Goal: Task Accomplishment & Management: Use online tool/utility

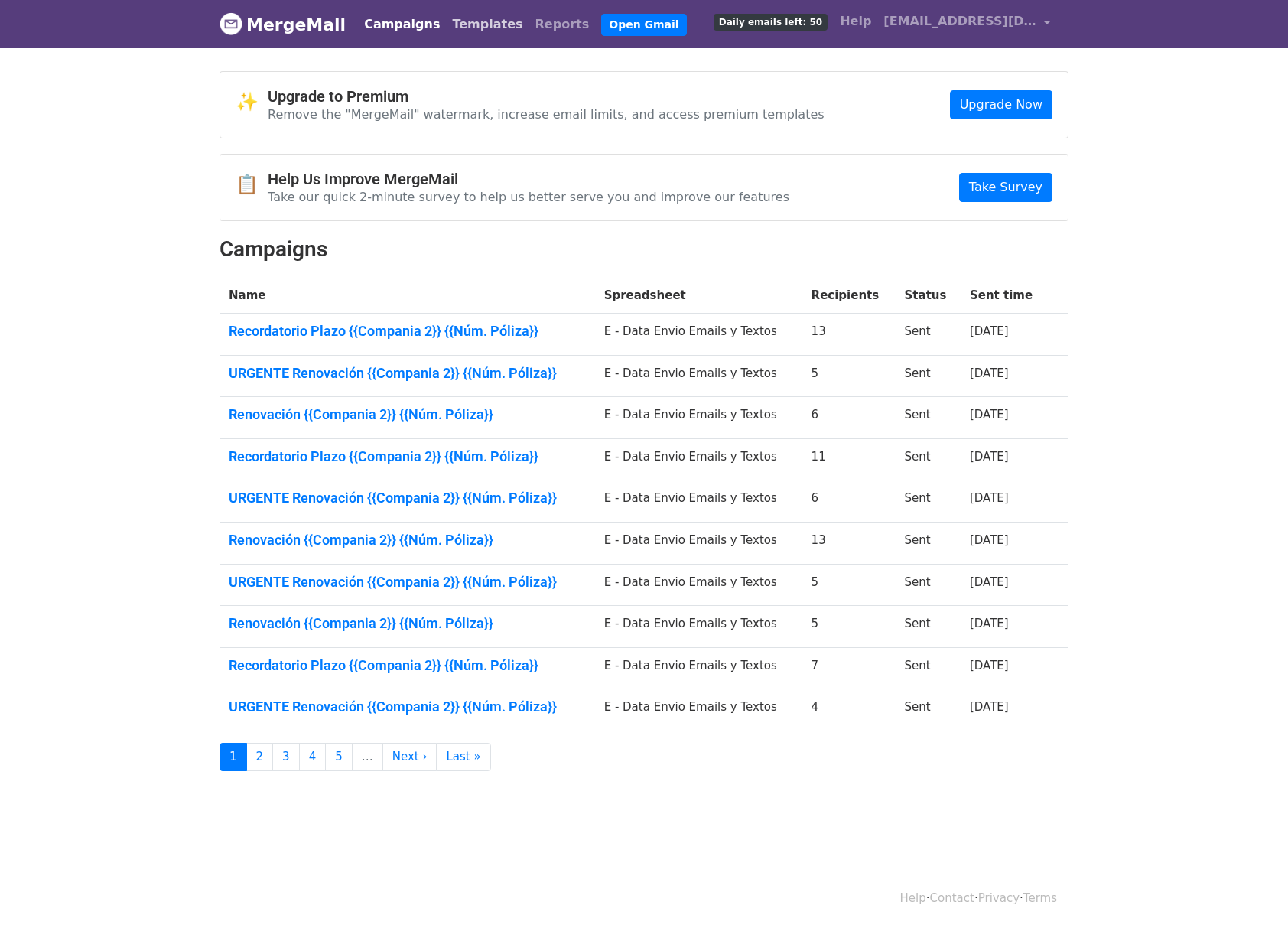
click at [451, 32] on link "Templates" at bounding box center [487, 24] width 82 height 31
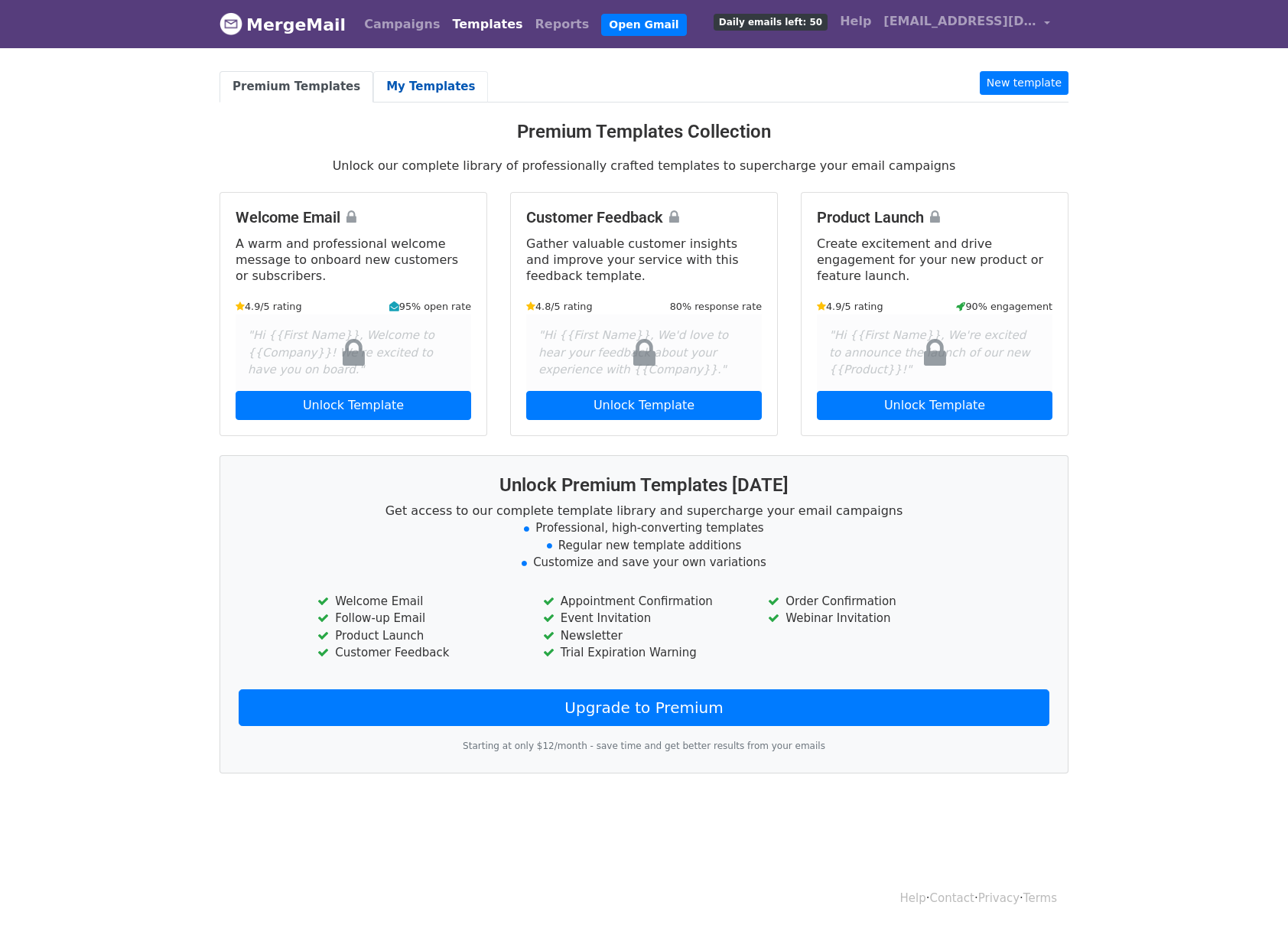
click at [373, 85] on link "My Templates" at bounding box center [430, 87] width 115 height 32
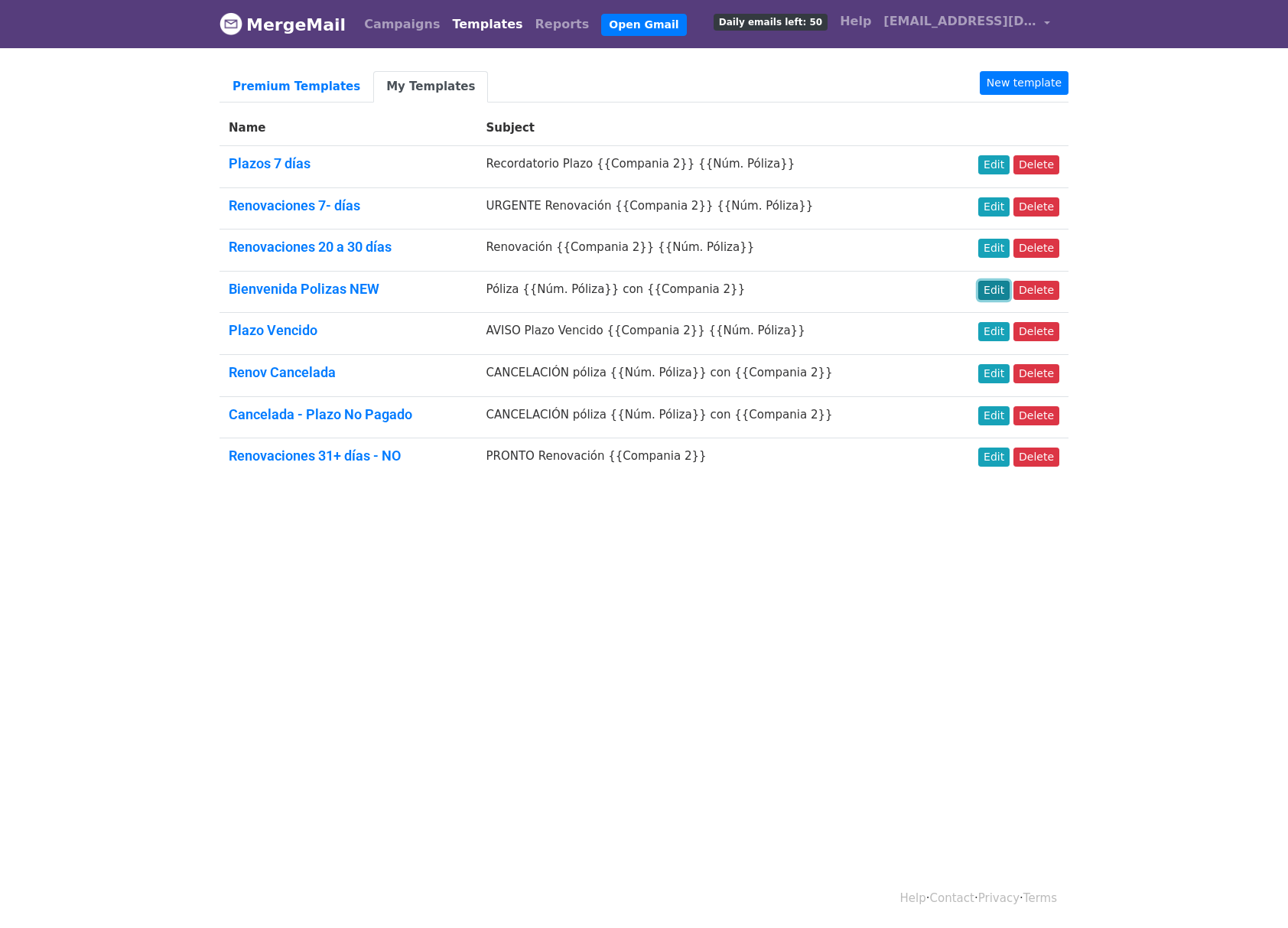
click at [1000, 288] on link "Edit" at bounding box center [995, 290] width 32 height 19
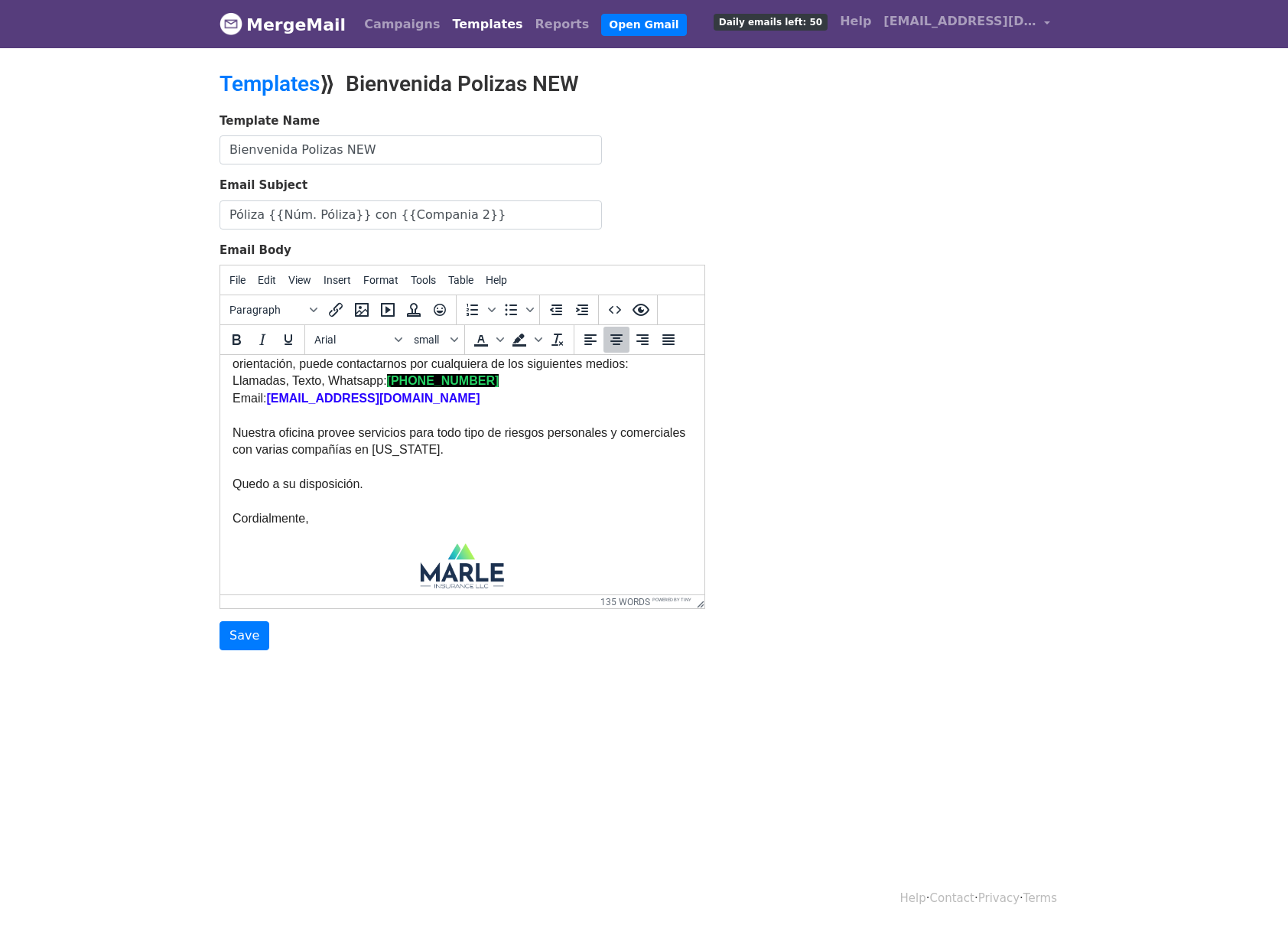
scroll to position [393, 0]
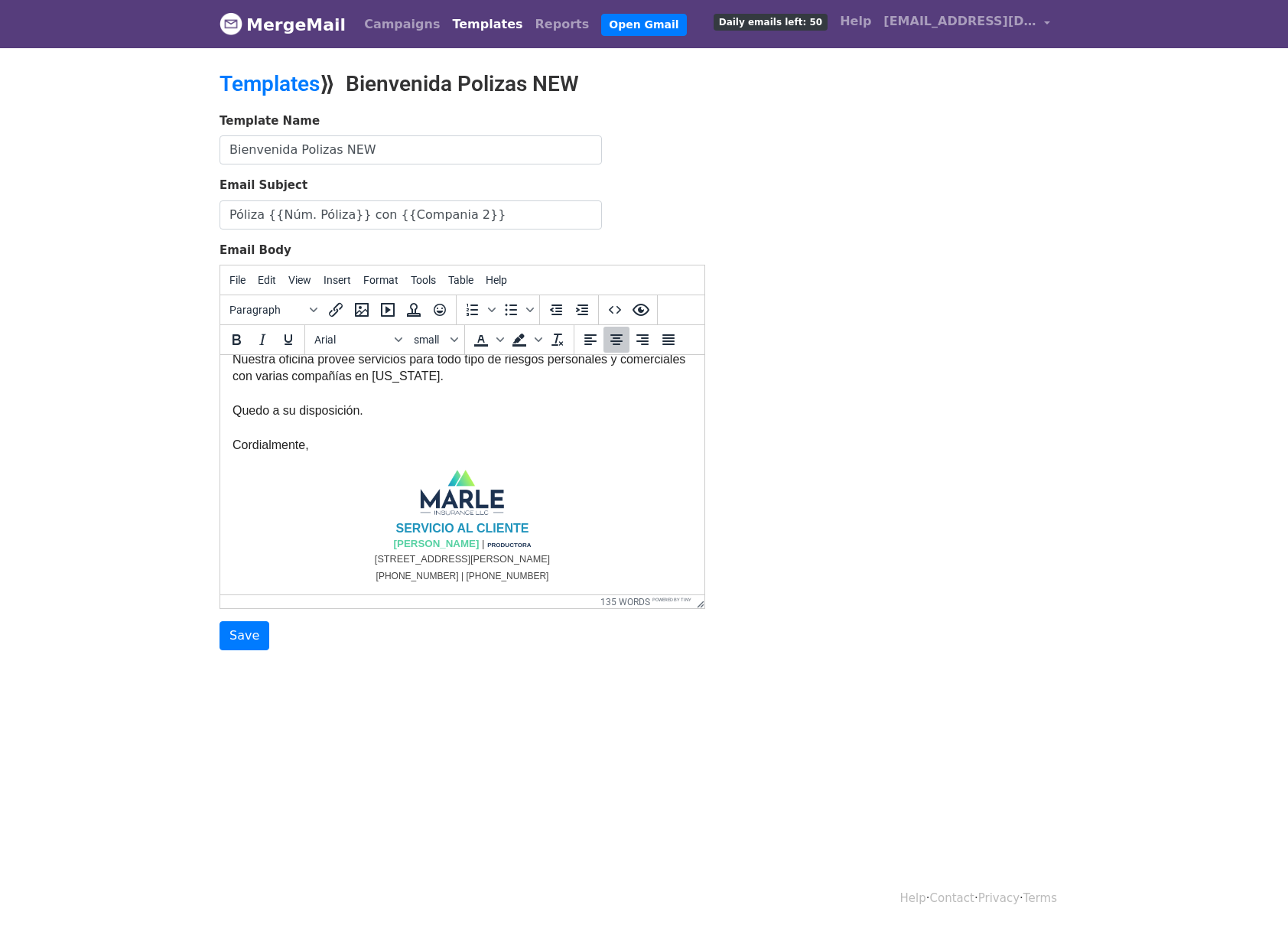
click at [547, 570] on p "(787) 841-5613 | (787) 418-3440" at bounding box center [463, 576] width 460 height 17
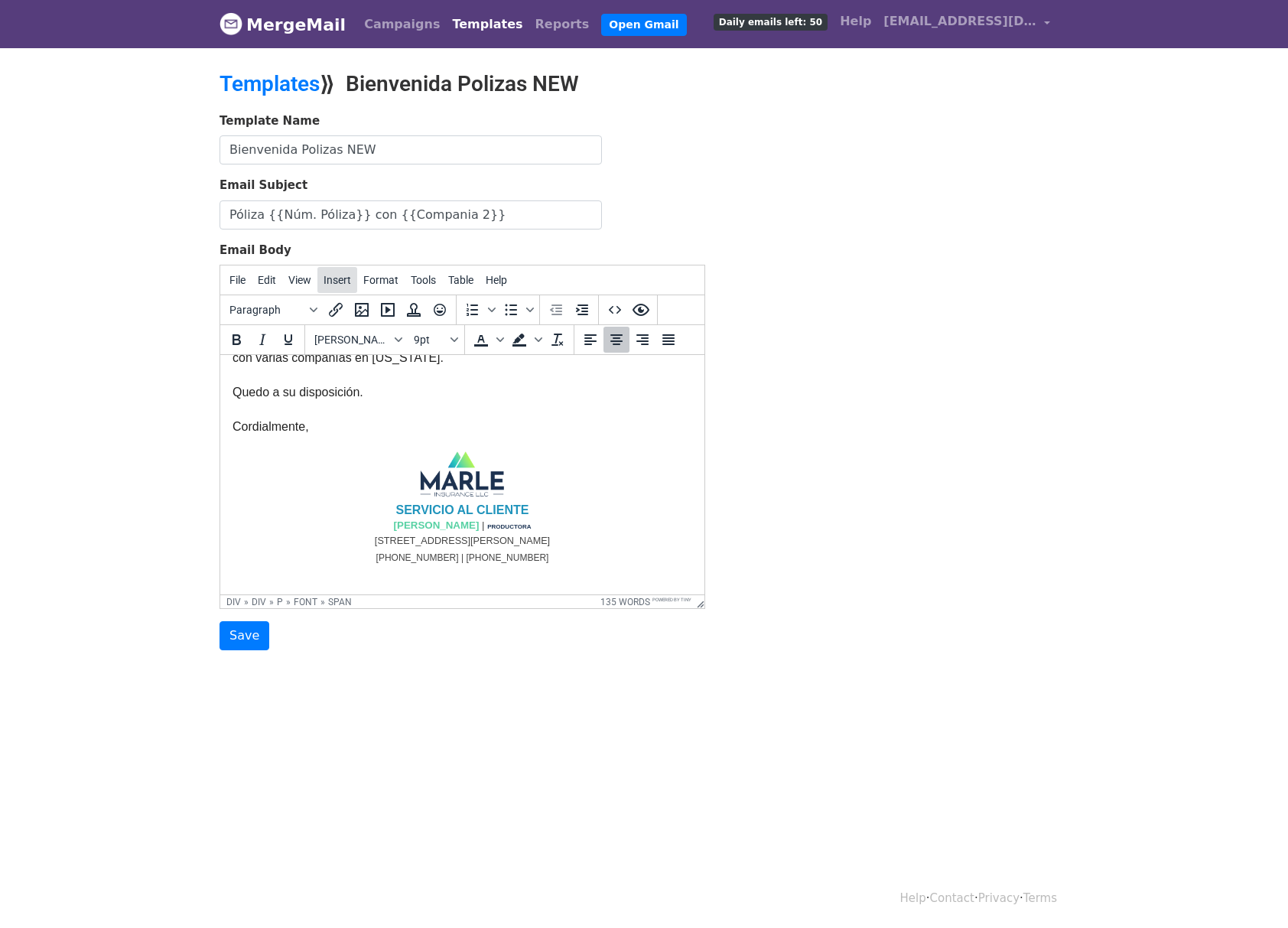
click at [329, 269] on button "Insert" at bounding box center [337, 280] width 40 height 26
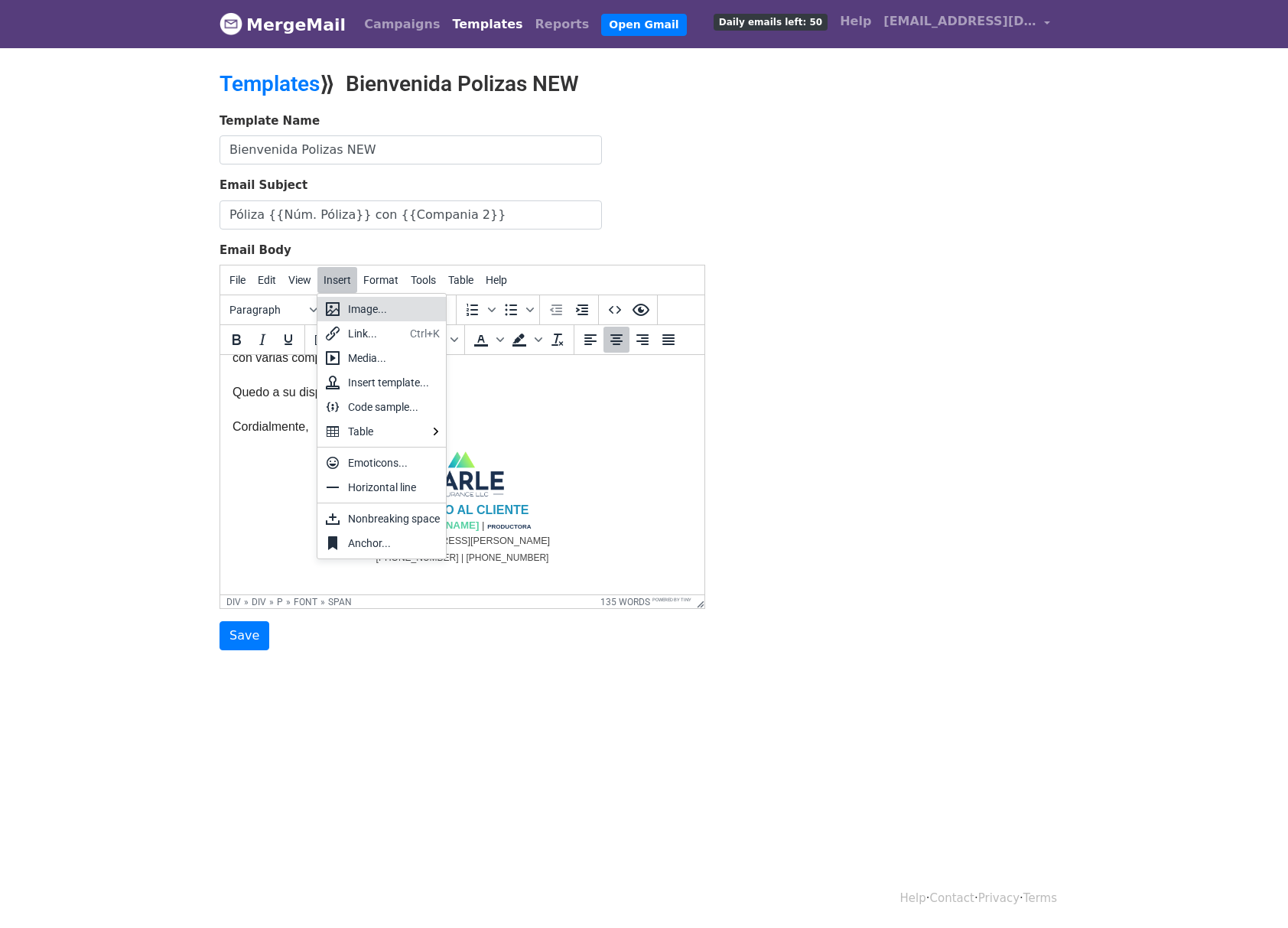
click at [365, 312] on div "Image..." at bounding box center [394, 309] width 92 height 19
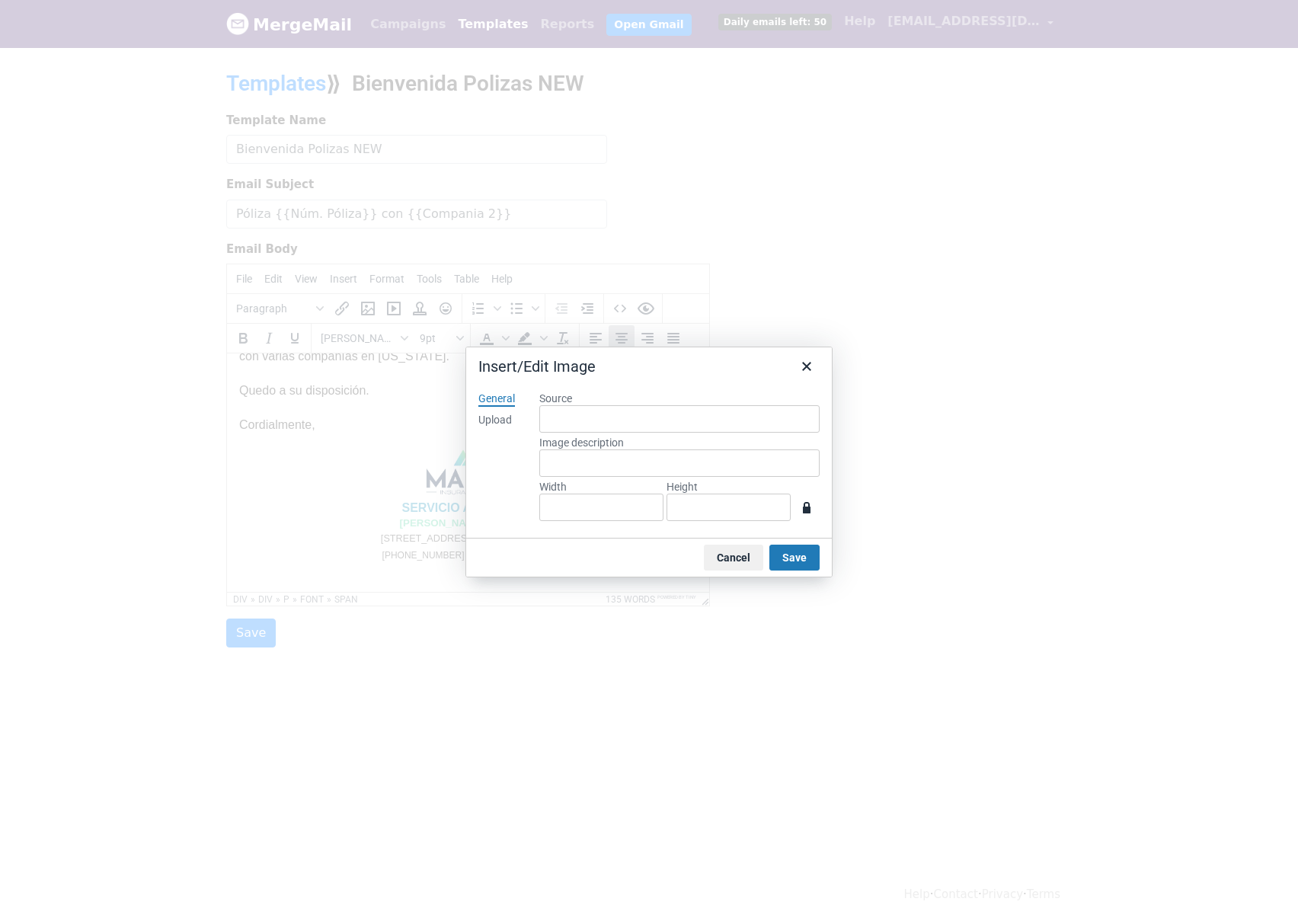
click at [562, 404] on label "Source" at bounding box center [679, 398] width 280 height 14
click at [562, 405] on input "Source" at bounding box center [679, 418] width 280 height 27
click at [502, 416] on div "Upload" at bounding box center [495, 421] width 33 height 15
click at [623, 428] on div "Drop an image here Browse for an image" at bounding box center [679, 458] width 280 height 132
drag, startPoint x: 641, startPoint y: 449, endPoint x: 664, endPoint y: 478, distance: 37.0
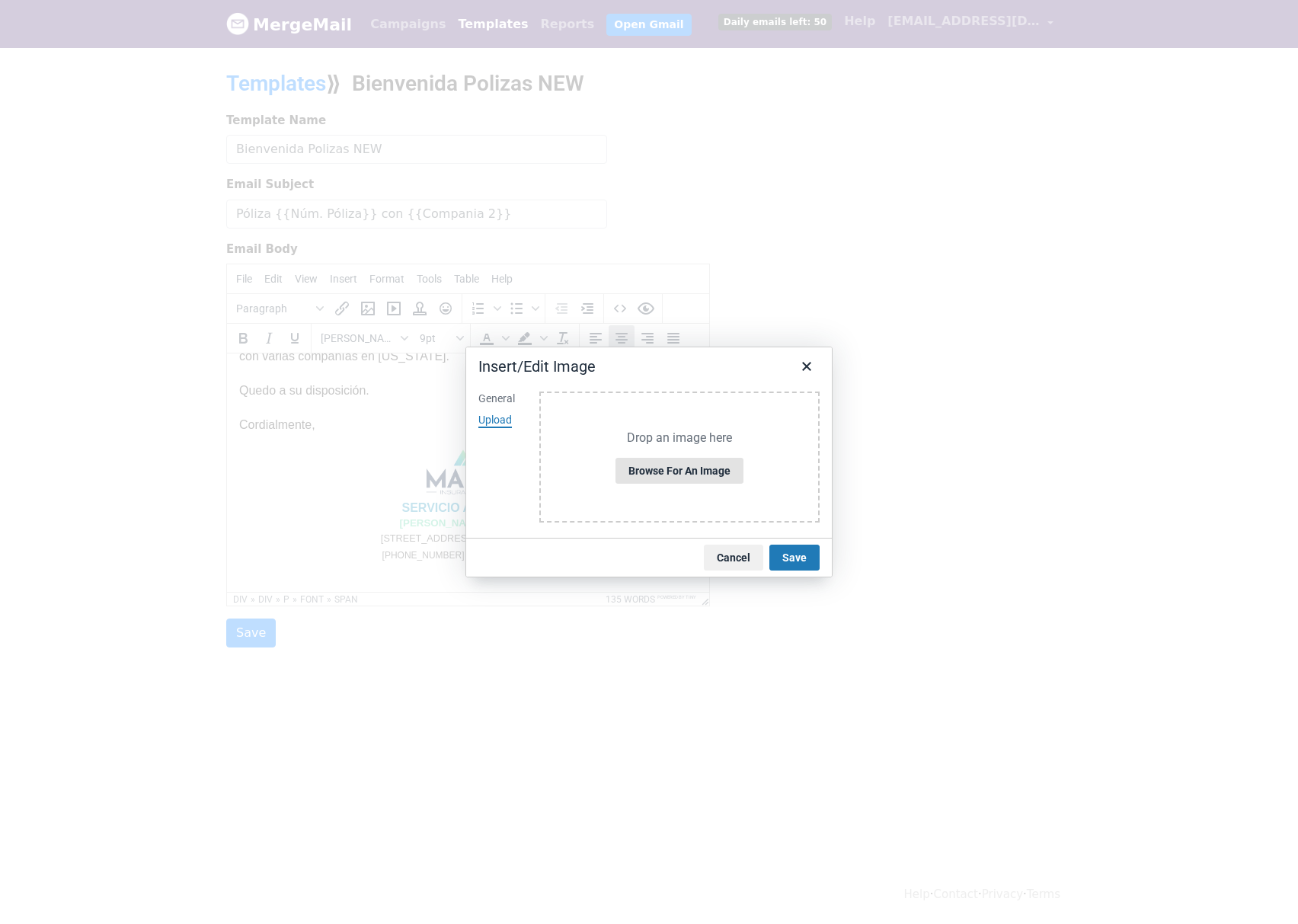
click at [644, 451] on div "Drop an image here Browse for an image" at bounding box center [679, 458] width 280 height 132
click at [664, 479] on button "Browse for an image" at bounding box center [679, 471] width 128 height 26
type input "1080"
type input "1350"
click at [808, 565] on button "Save" at bounding box center [795, 557] width 50 height 26
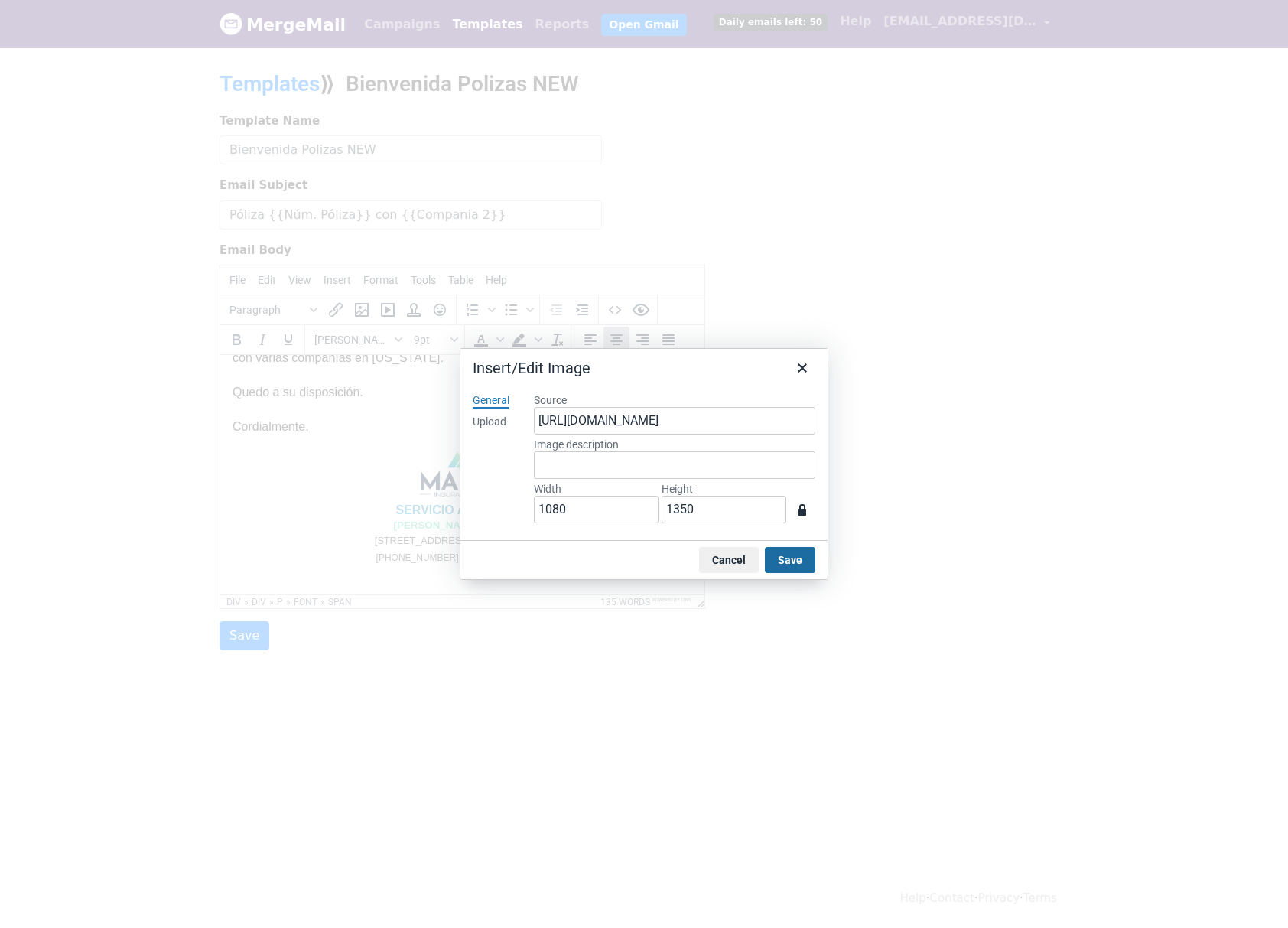
scroll to position [1465, 235]
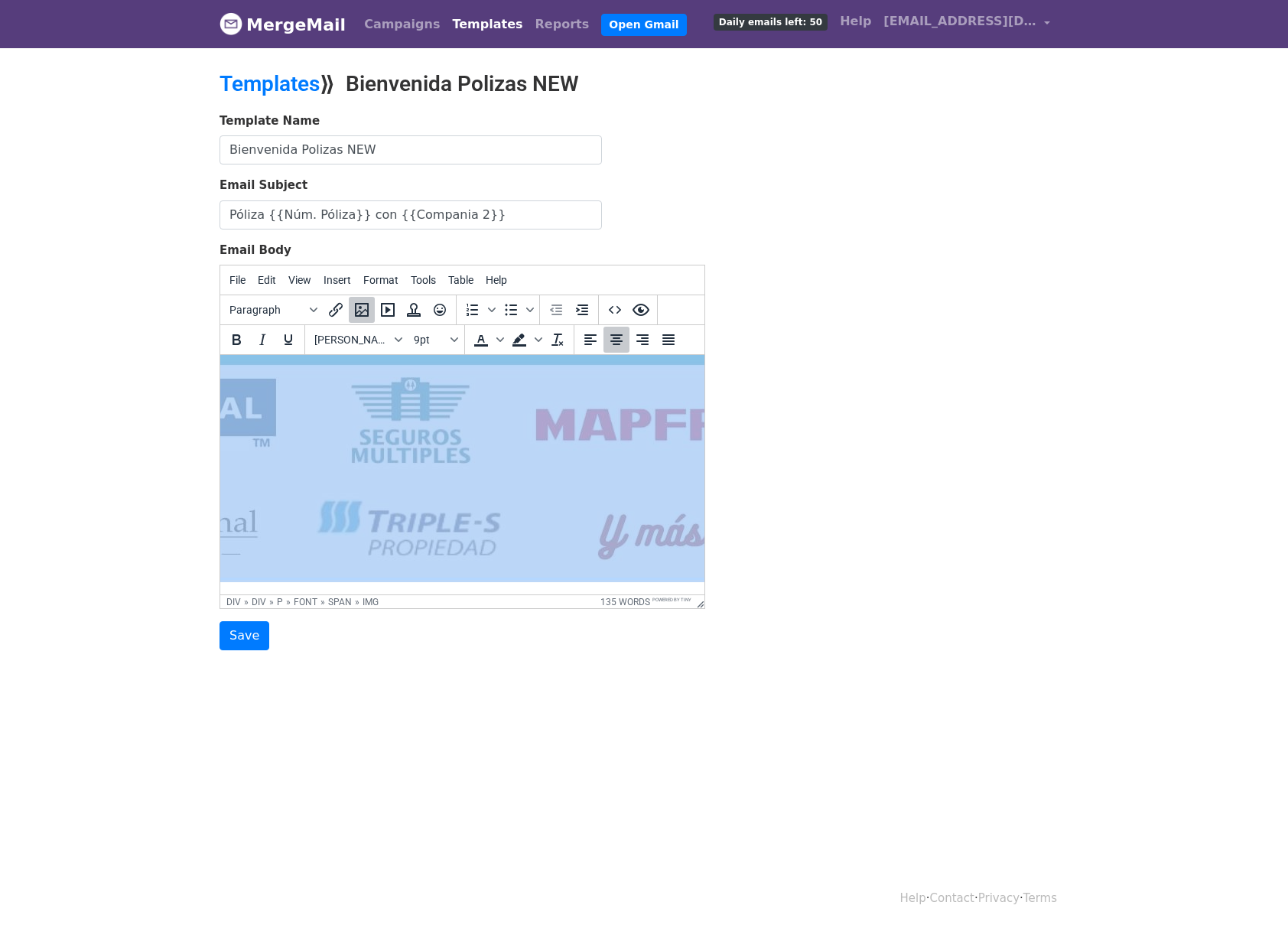
click at [484, 450] on img at bounding box center [411, 61] width 826 height 1033
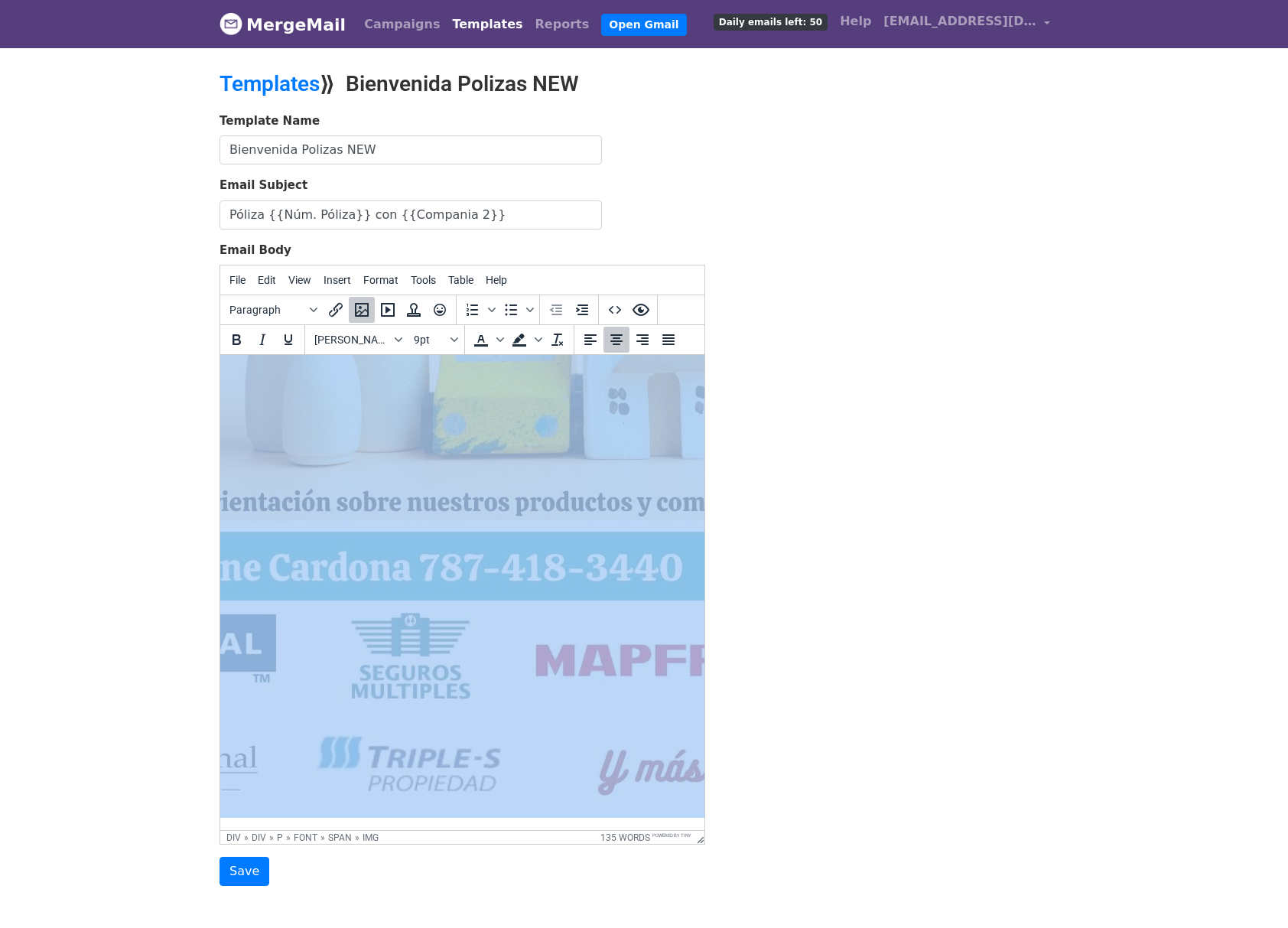
scroll to position [1242, 235]
drag, startPoint x: 701, startPoint y: 603, endPoint x: 1081, endPoint y: 841, distance: 448.4
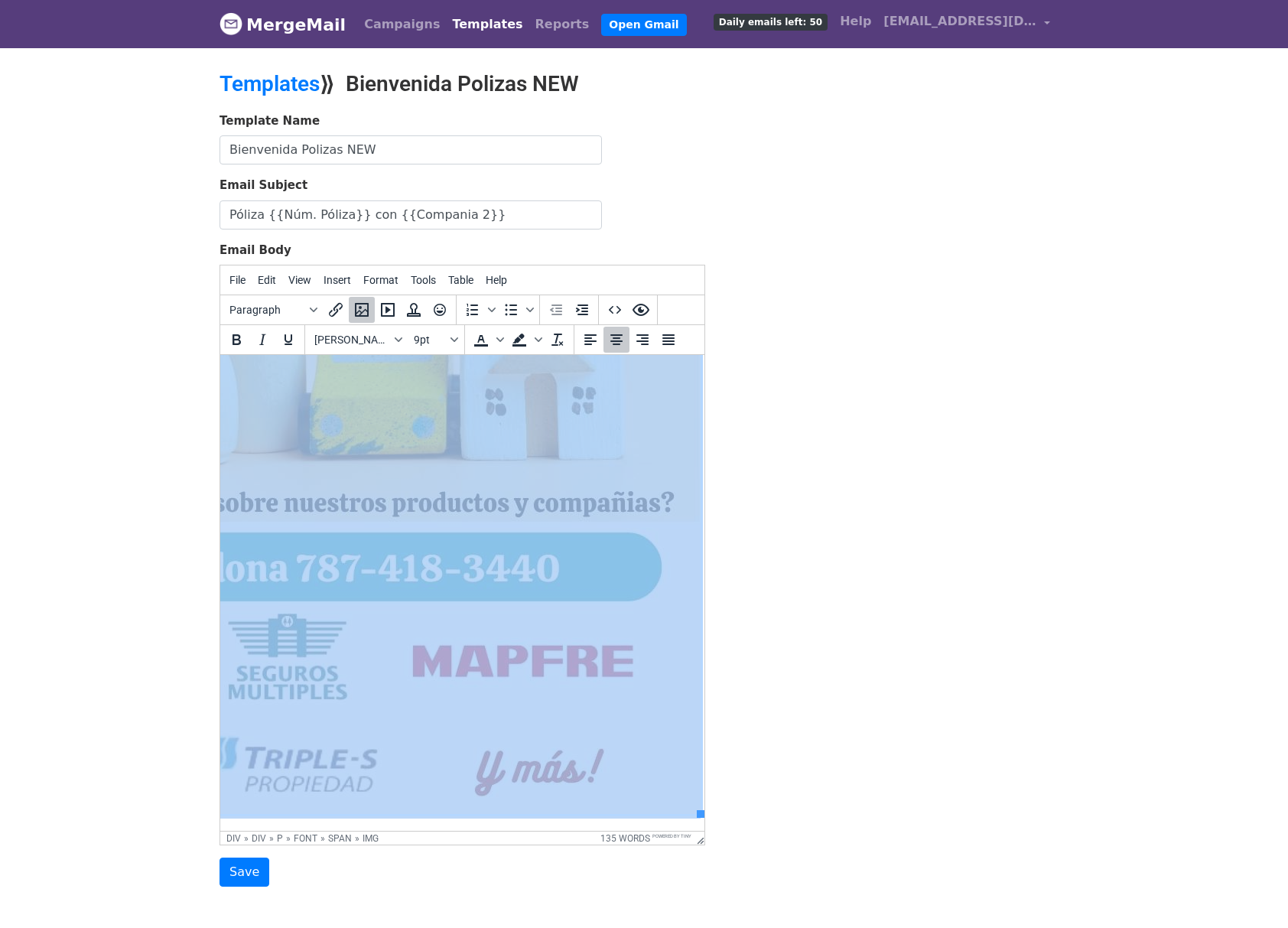
drag, startPoint x: 484, startPoint y: 825, endPoint x: 977, endPoint y: 1173, distance: 603.5
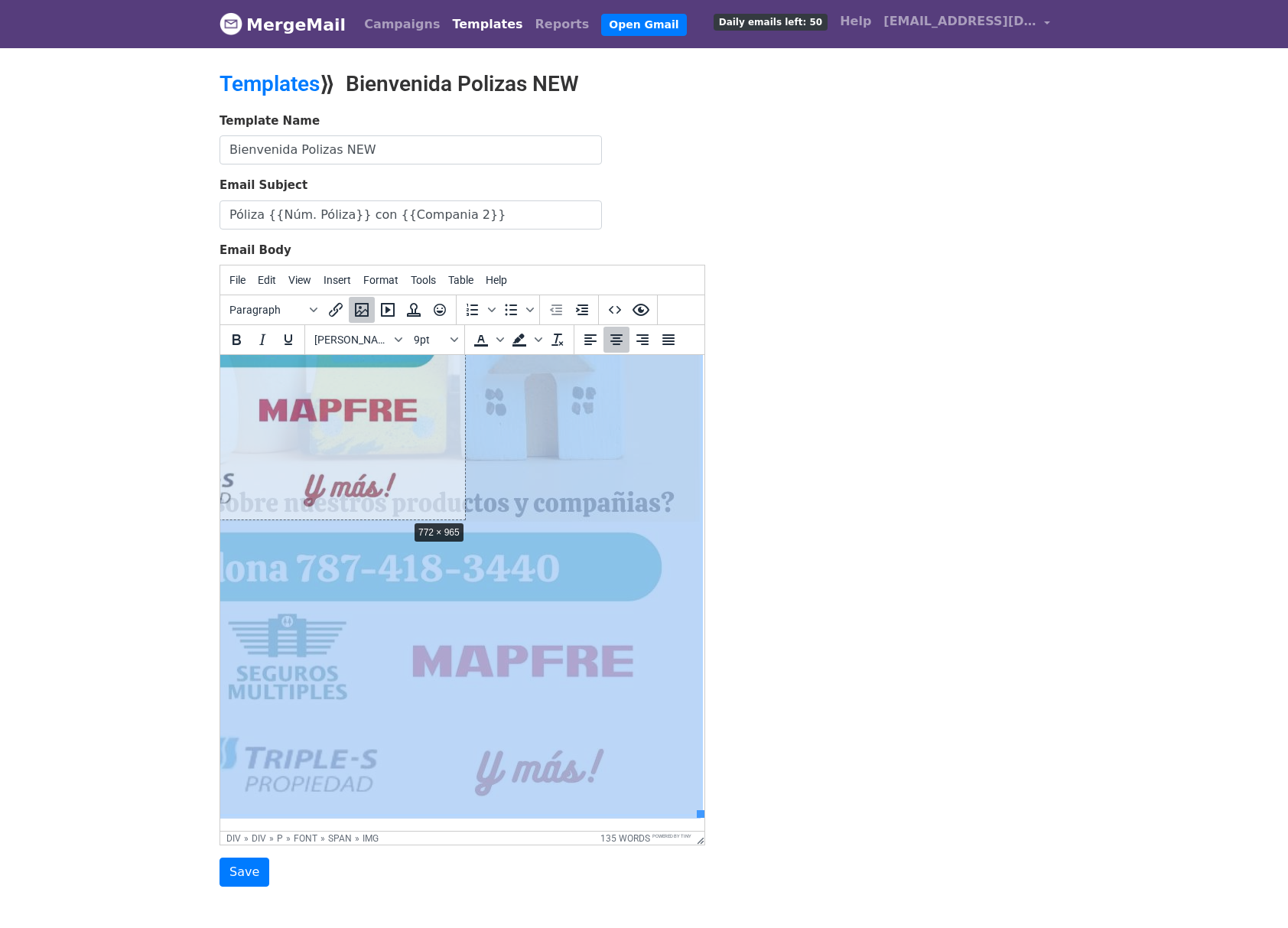
drag, startPoint x: 689, startPoint y: 800, endPoint x: 271, endPoint y: 387, distance: 587.6
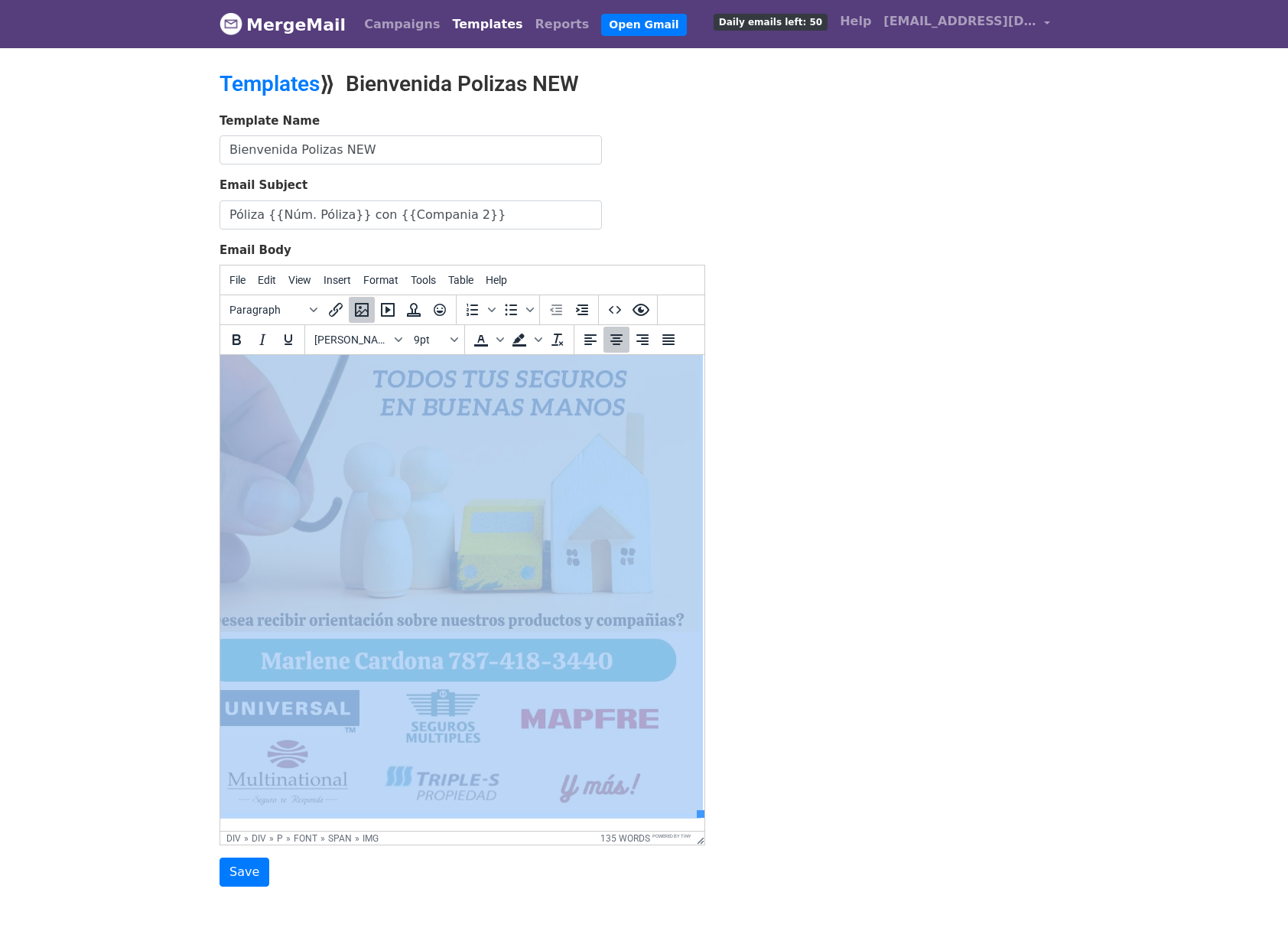
scroll to position [854, 57]
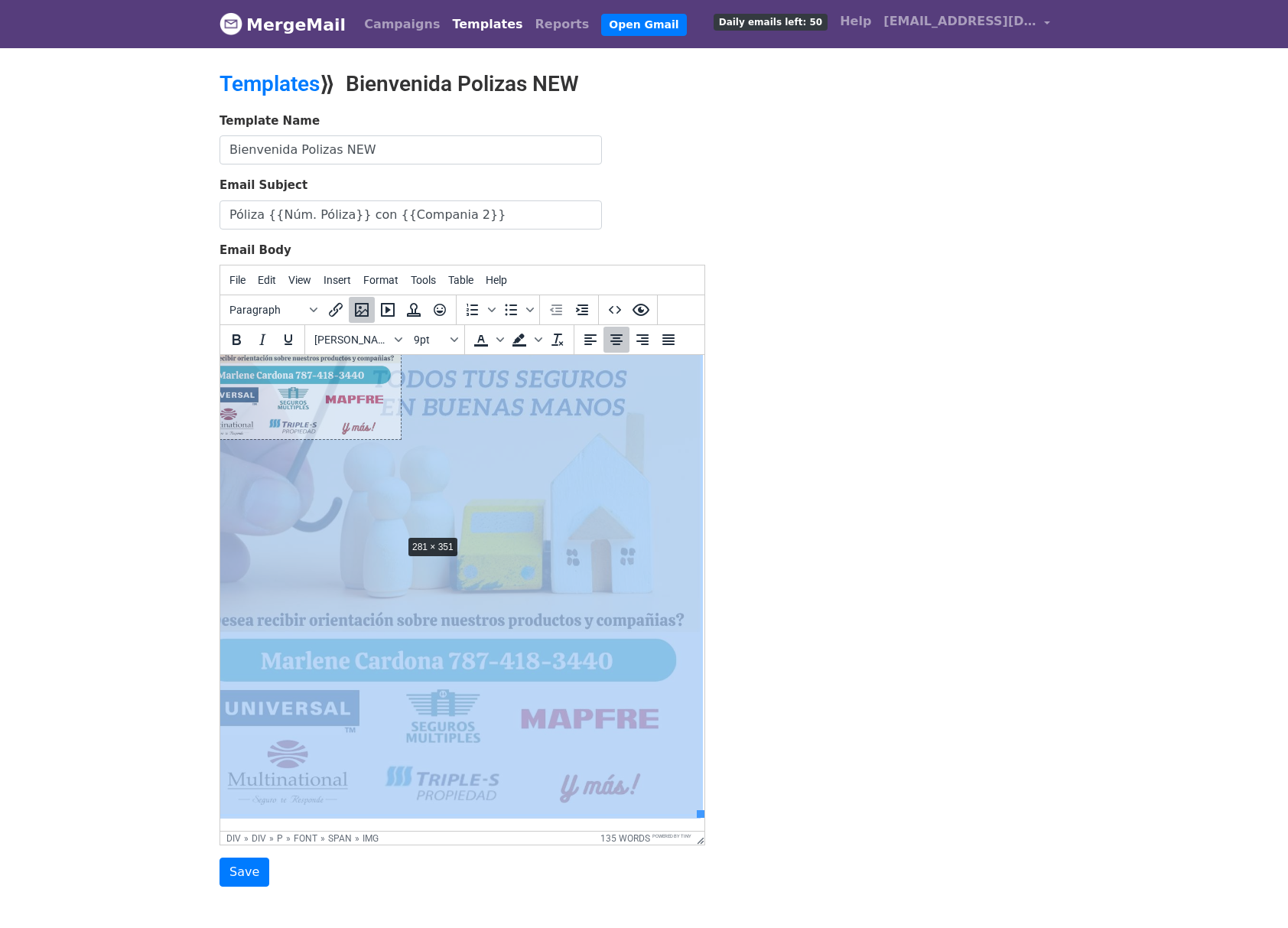
drag, startPoint x: 690, startPoint y: 799, endPoint x: 285, endPoint y: 423, distance: 552.6
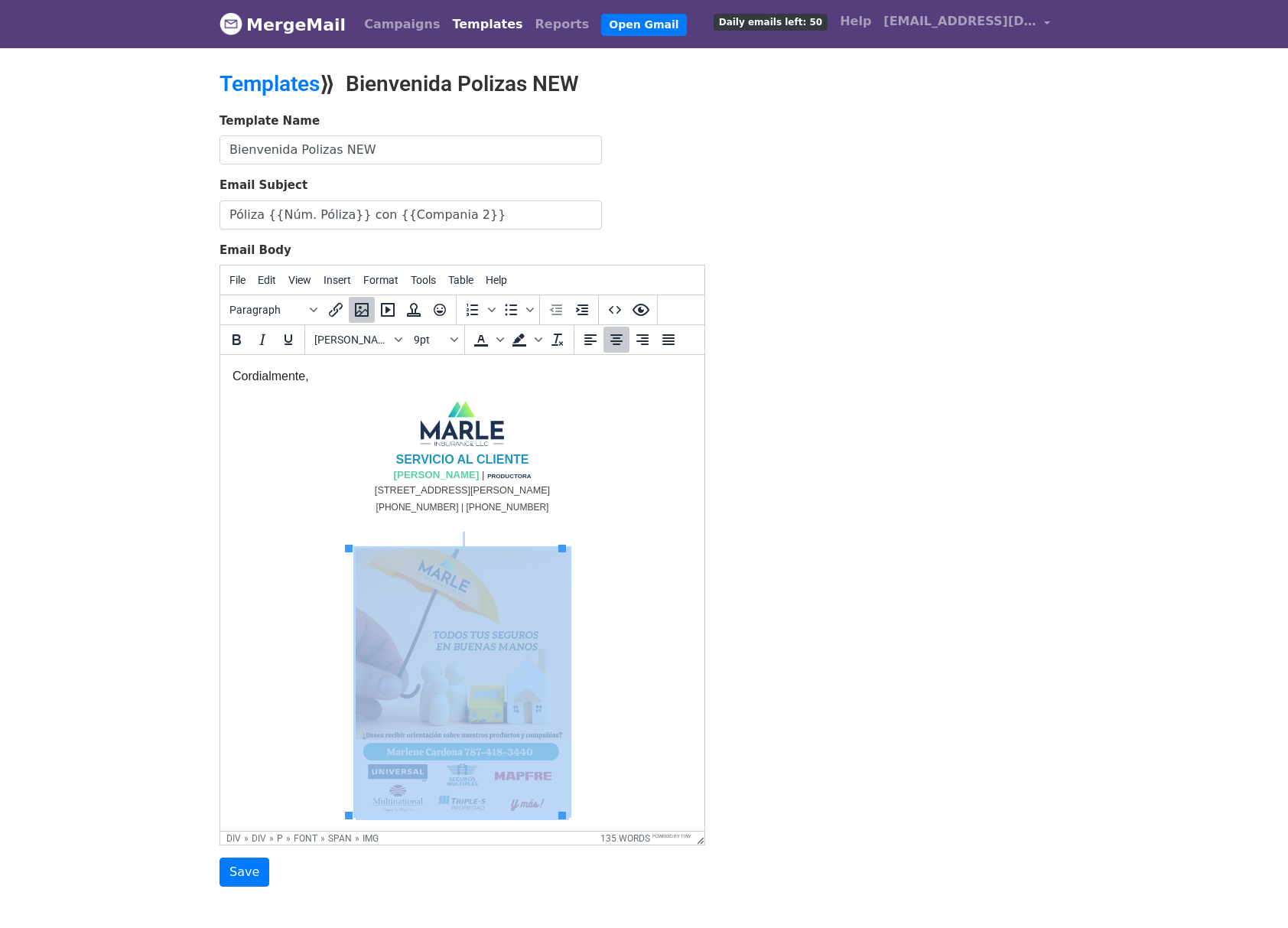
scroll to position [79, 0]
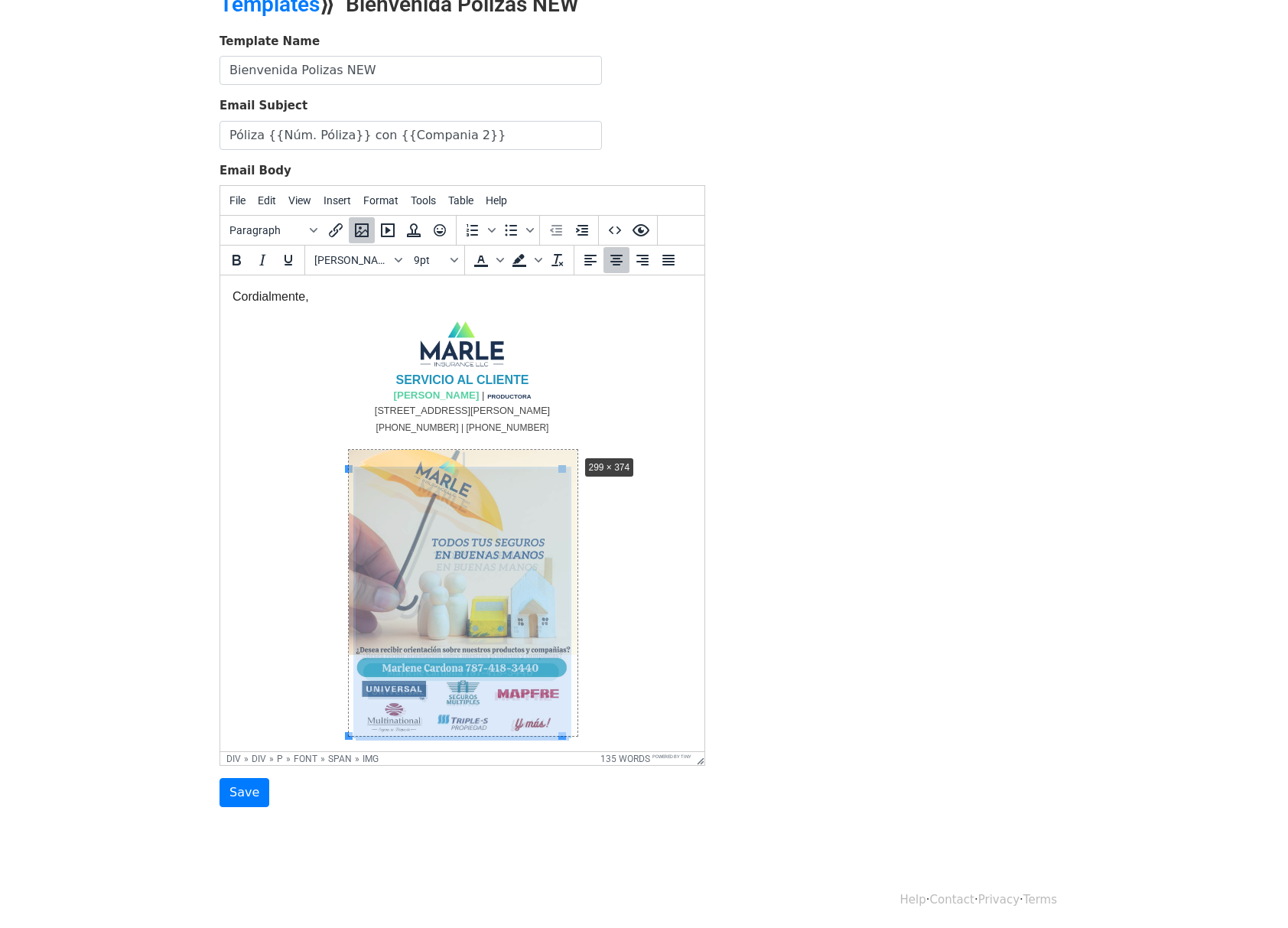
drag, startPoint x: 561, startPoint y: 471, endPoint x: 586, endPoint y: 448, distance: 34.0
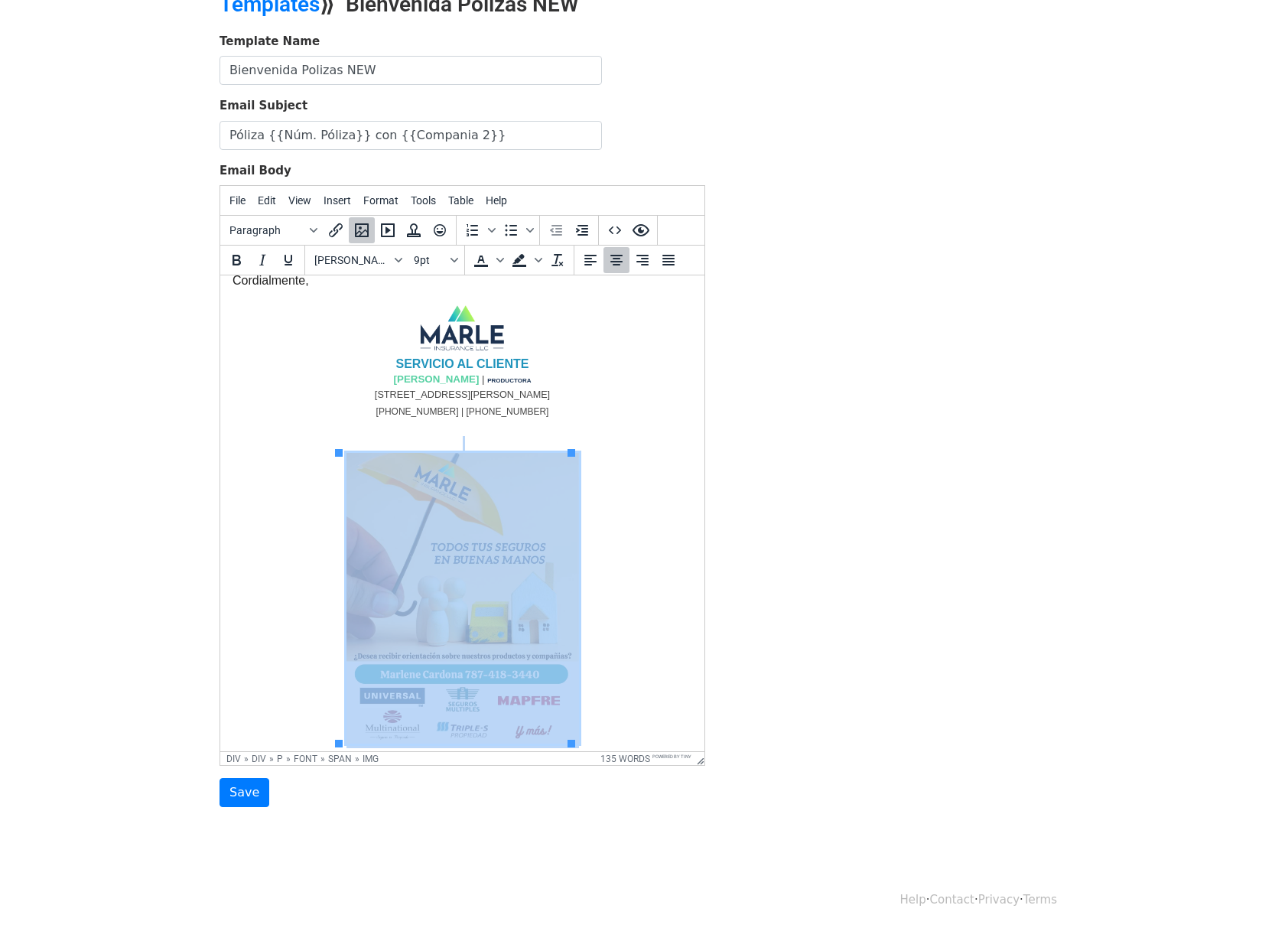
scroll to position [485, 0]
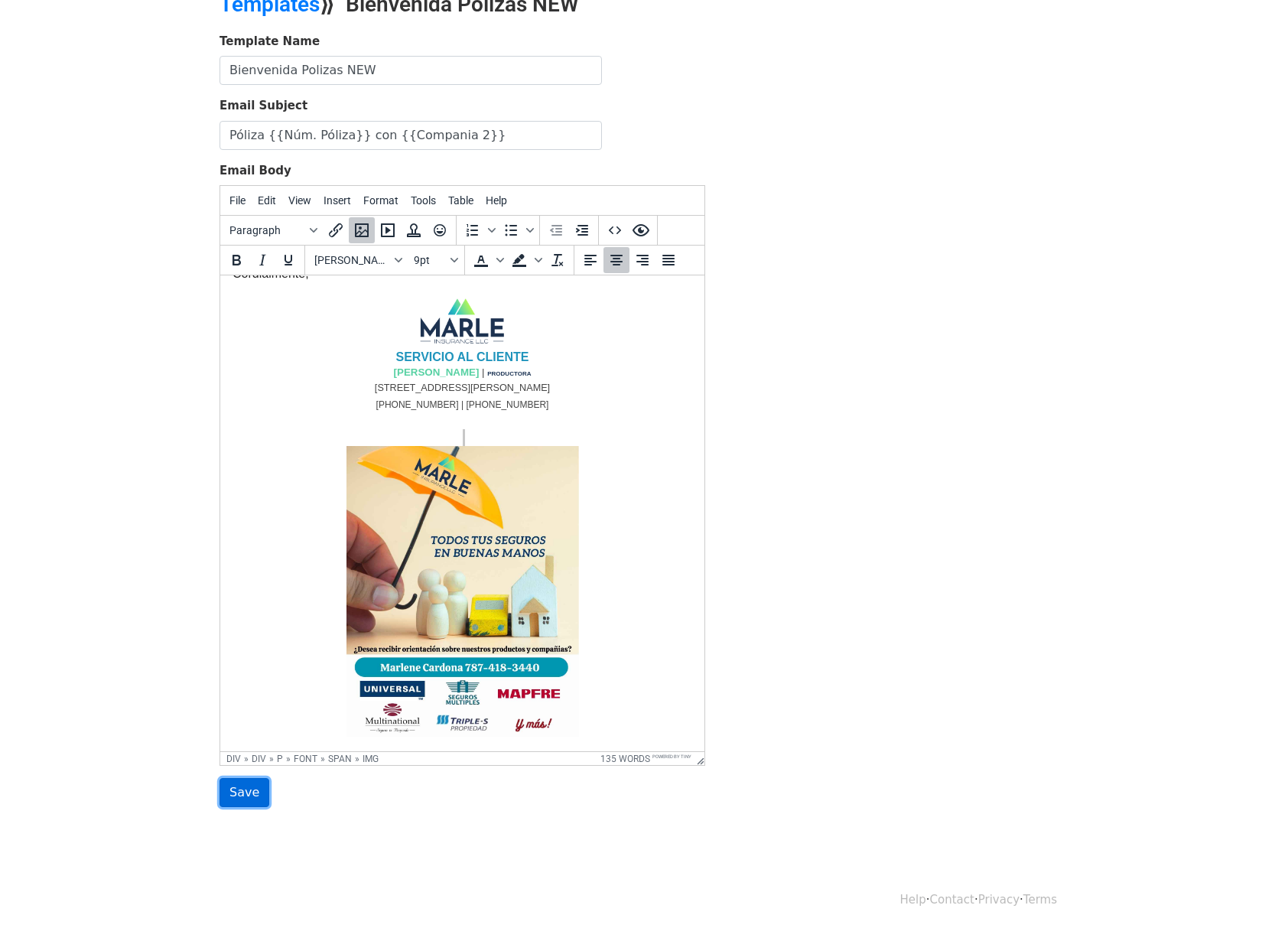
click at [247, 800] on input "Save" at bounding box center [244, 792] width 50 height 29
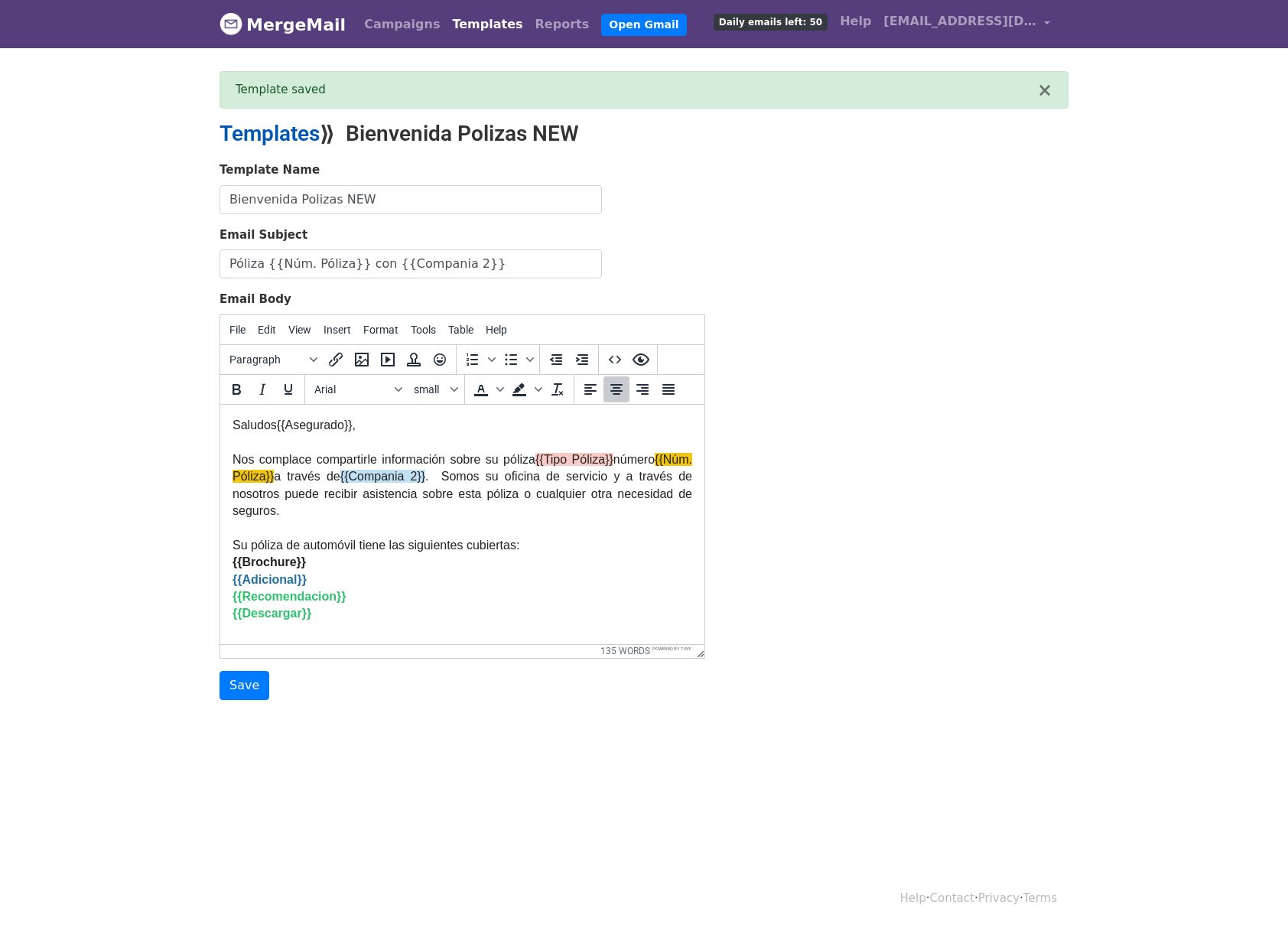
click at [264, 136] on link "Templates" at bounding box center [269, 133] width 100 height 25
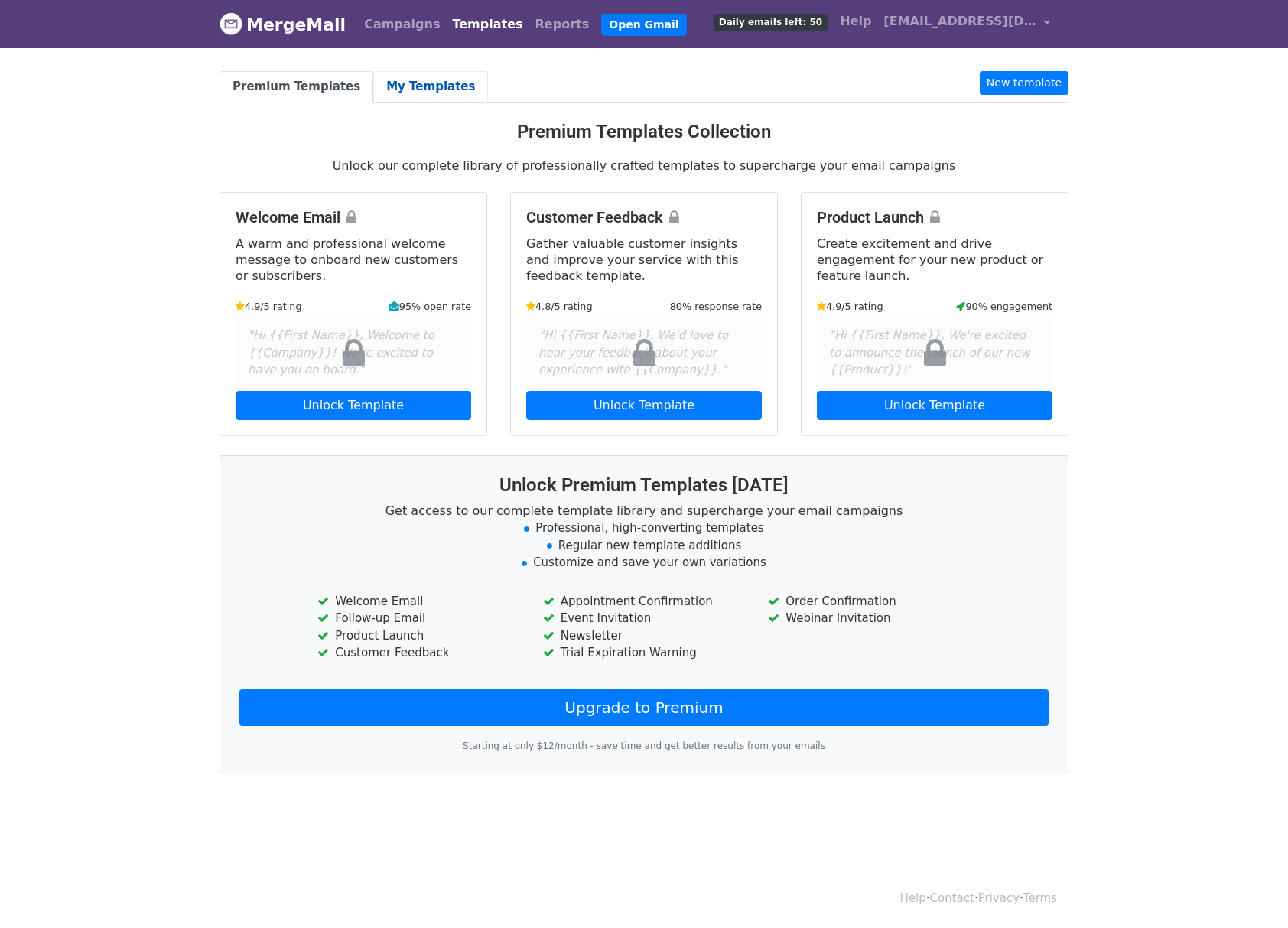
click at [425, 88] on link "My Templates" at bounding box center [430, 87] width 115 height 32
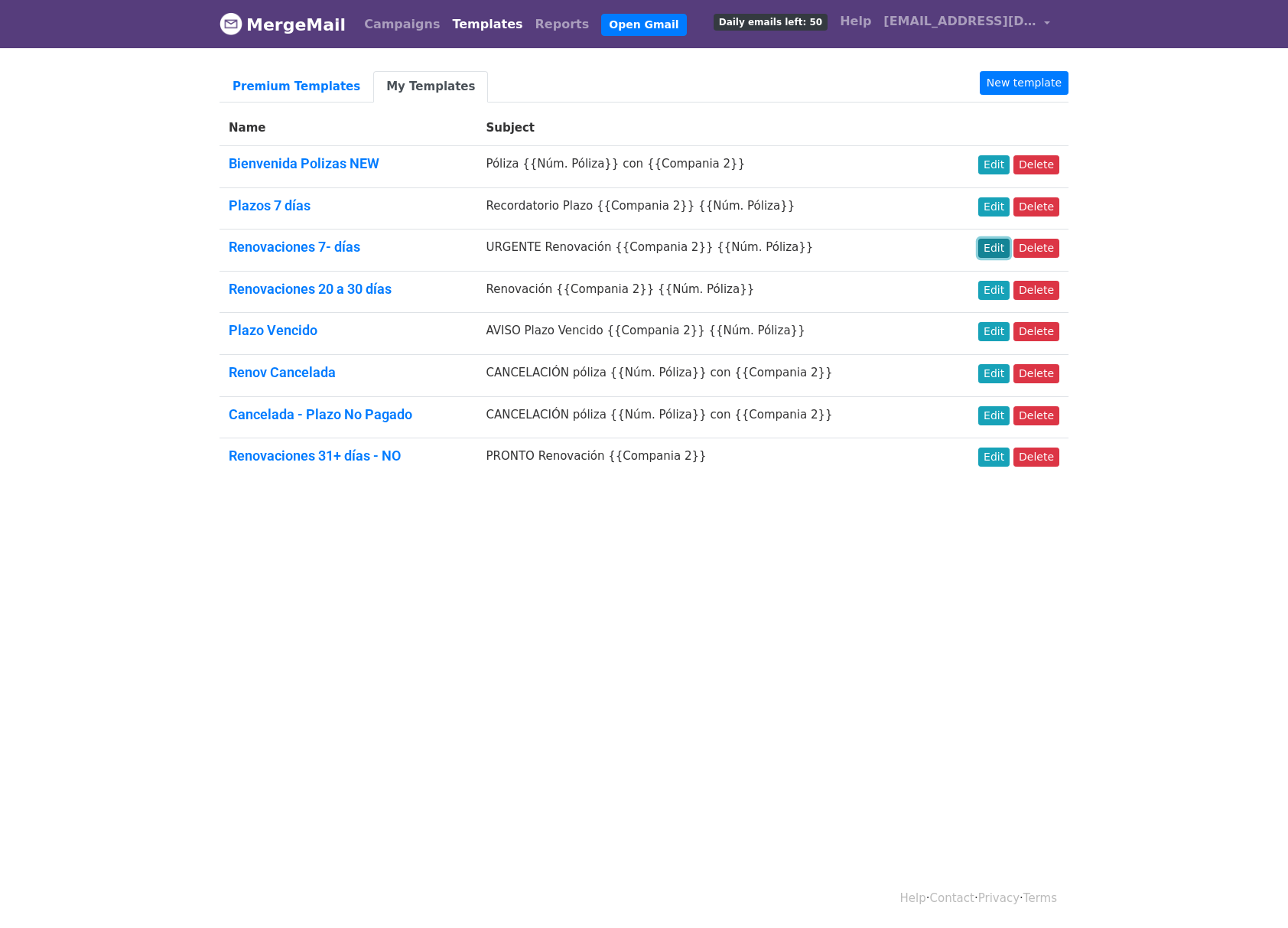
click at [1001, 248] on link "Edit" at bounding box center [995, 248] width 32 height 19
click at [995, 207] on link "Edit" at bounding box center [995, 207] width 32 height 19
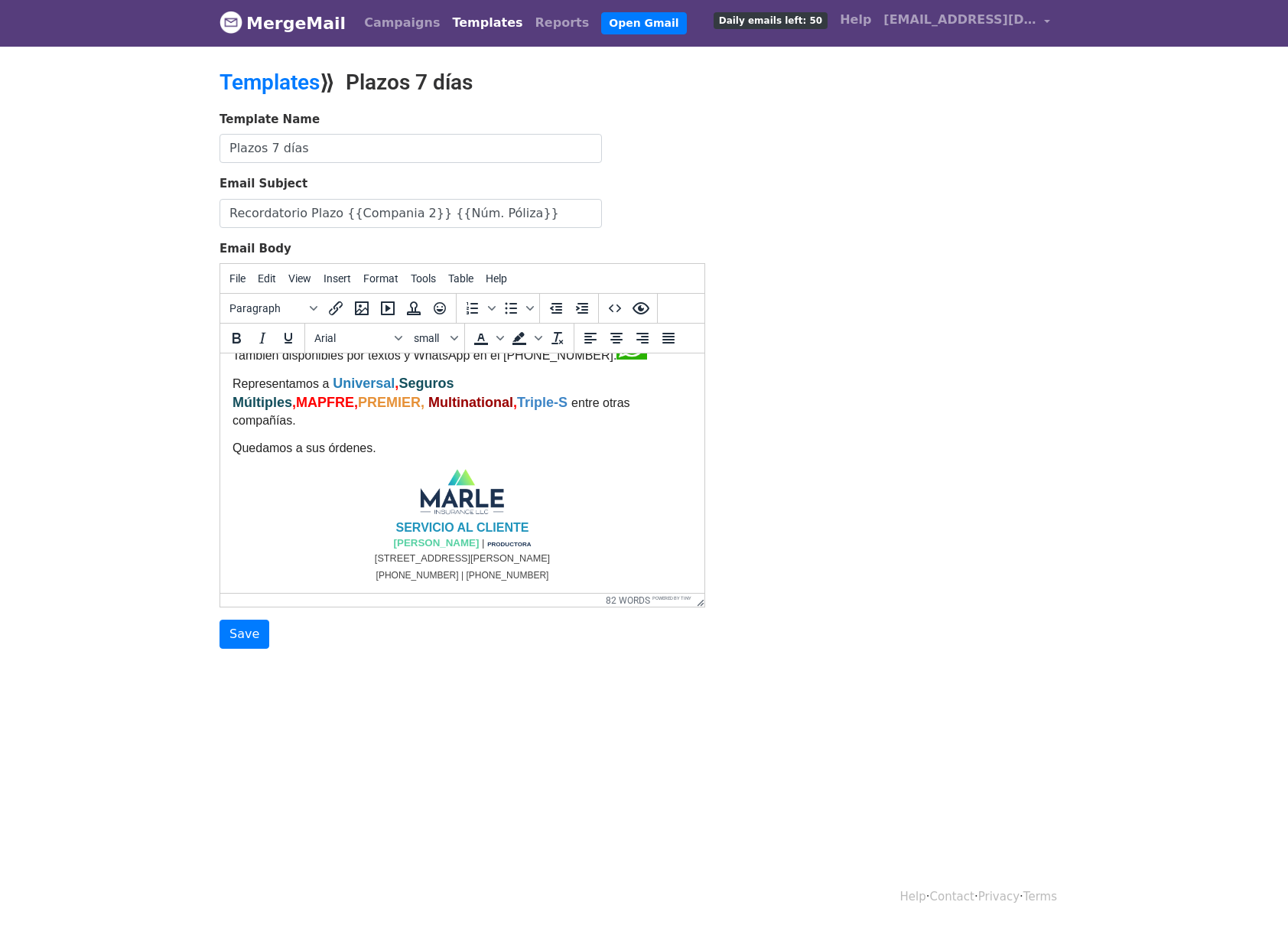
scroll to position [2, 0]
click at [546, 582] on html "Saludos {{Asegurado}}, Deseamos recordarle que el plazo de su póliza {{Núm. Pól…" at bounding box center [463, 384] width 484 height 420
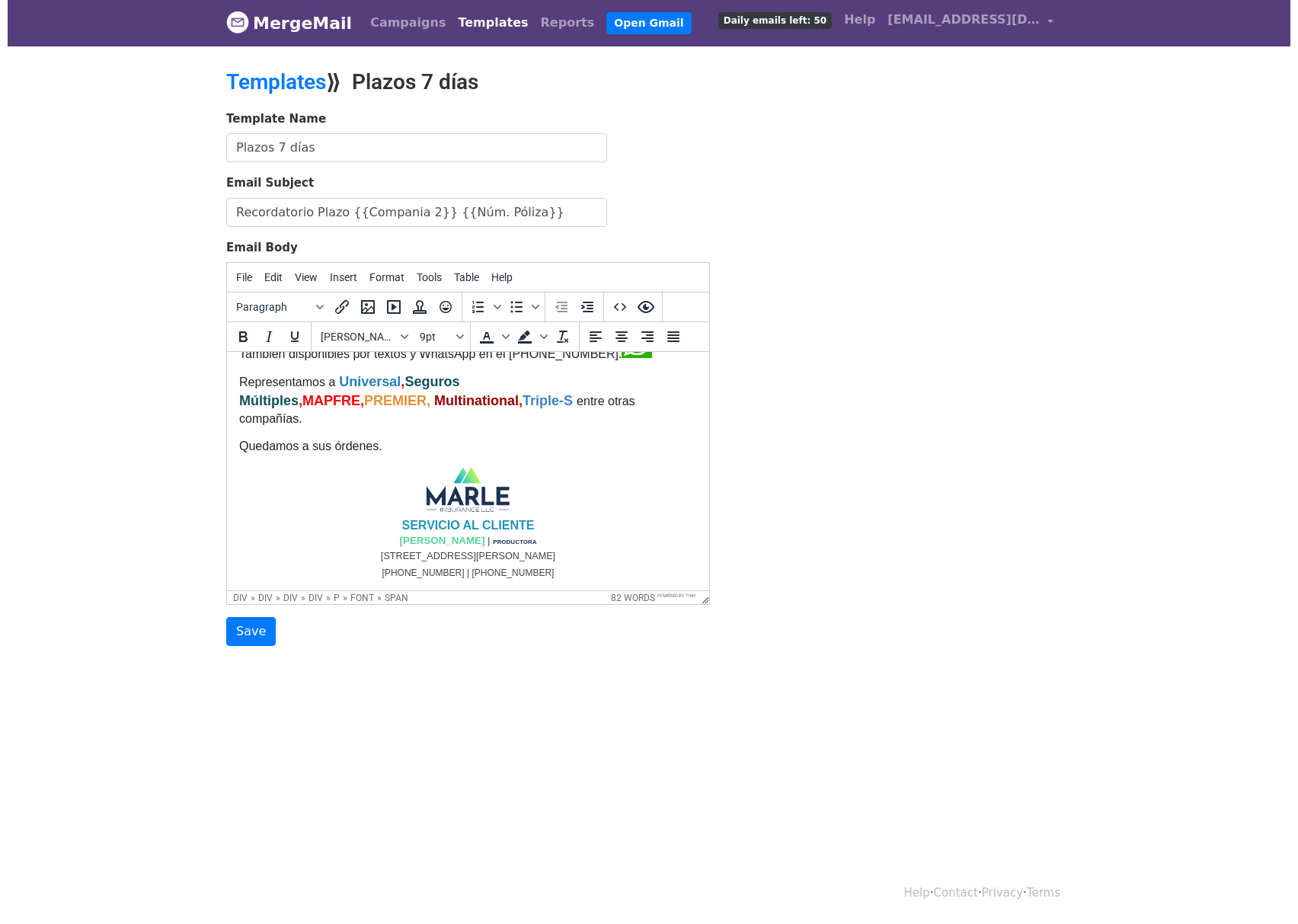
scroll to position [180, 0]
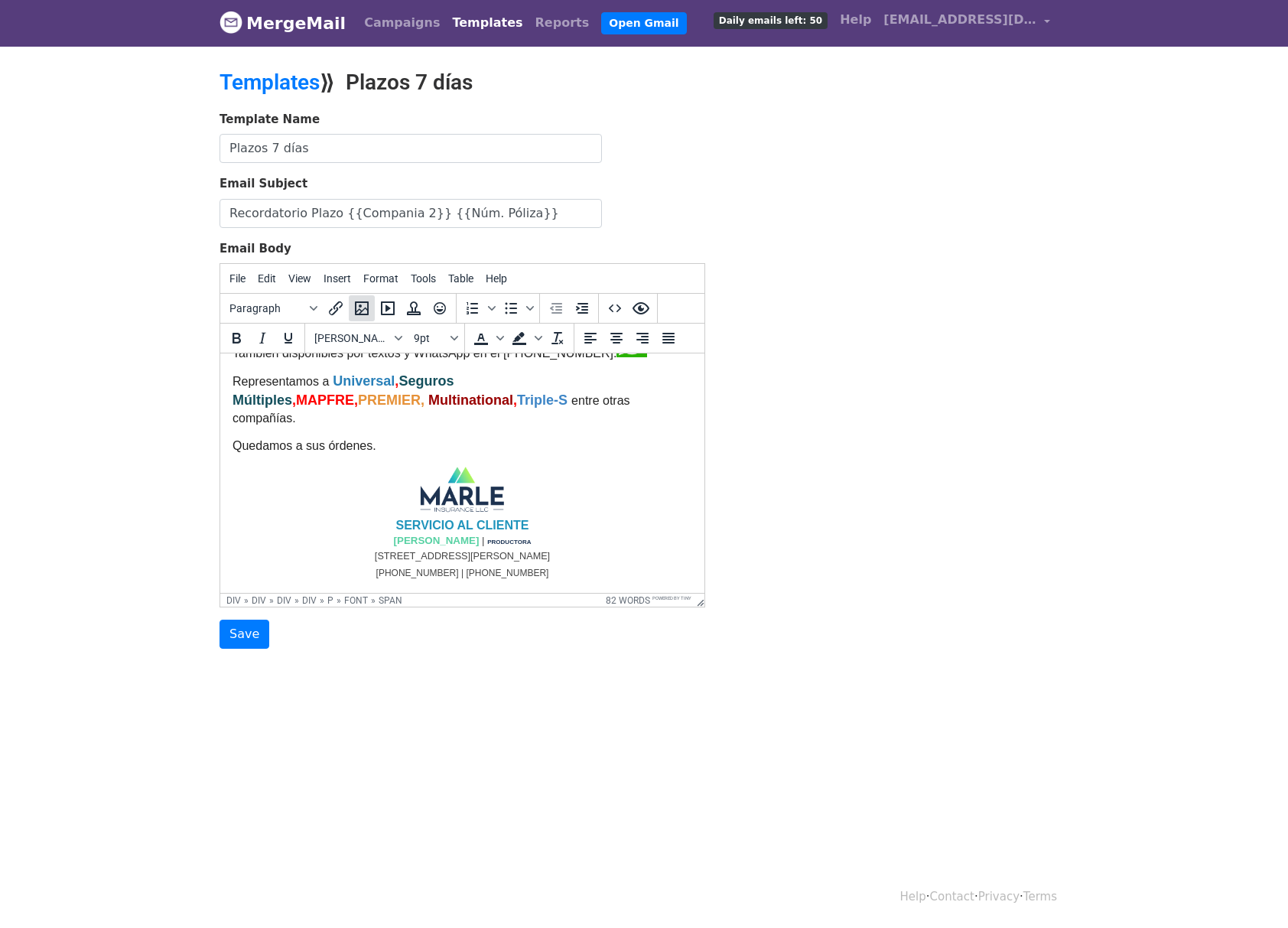
click at [360, 306] on icon "Insert/edit image" at bounding box center [362, 308] width 14 height 14
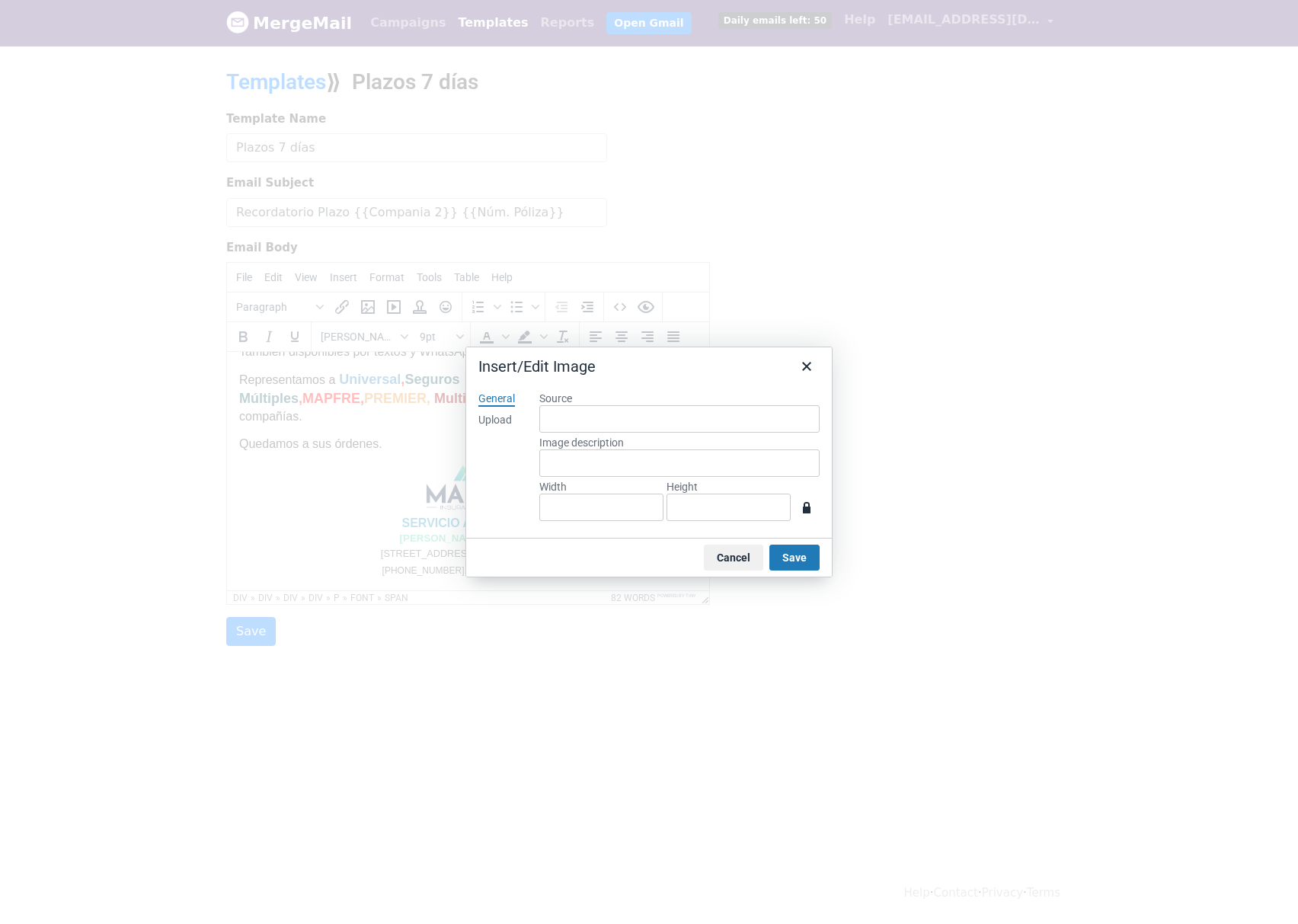
click at [498, 424] on div "Upload" at bounding box center [495, 421] width 33 height 15
click at [668, 477] on button "Browse for an image" at bounding box center [679, 471] width 128 height 26
click at [818, 552] on button "Save" at bounding box center [795, 557] width 50 height 26
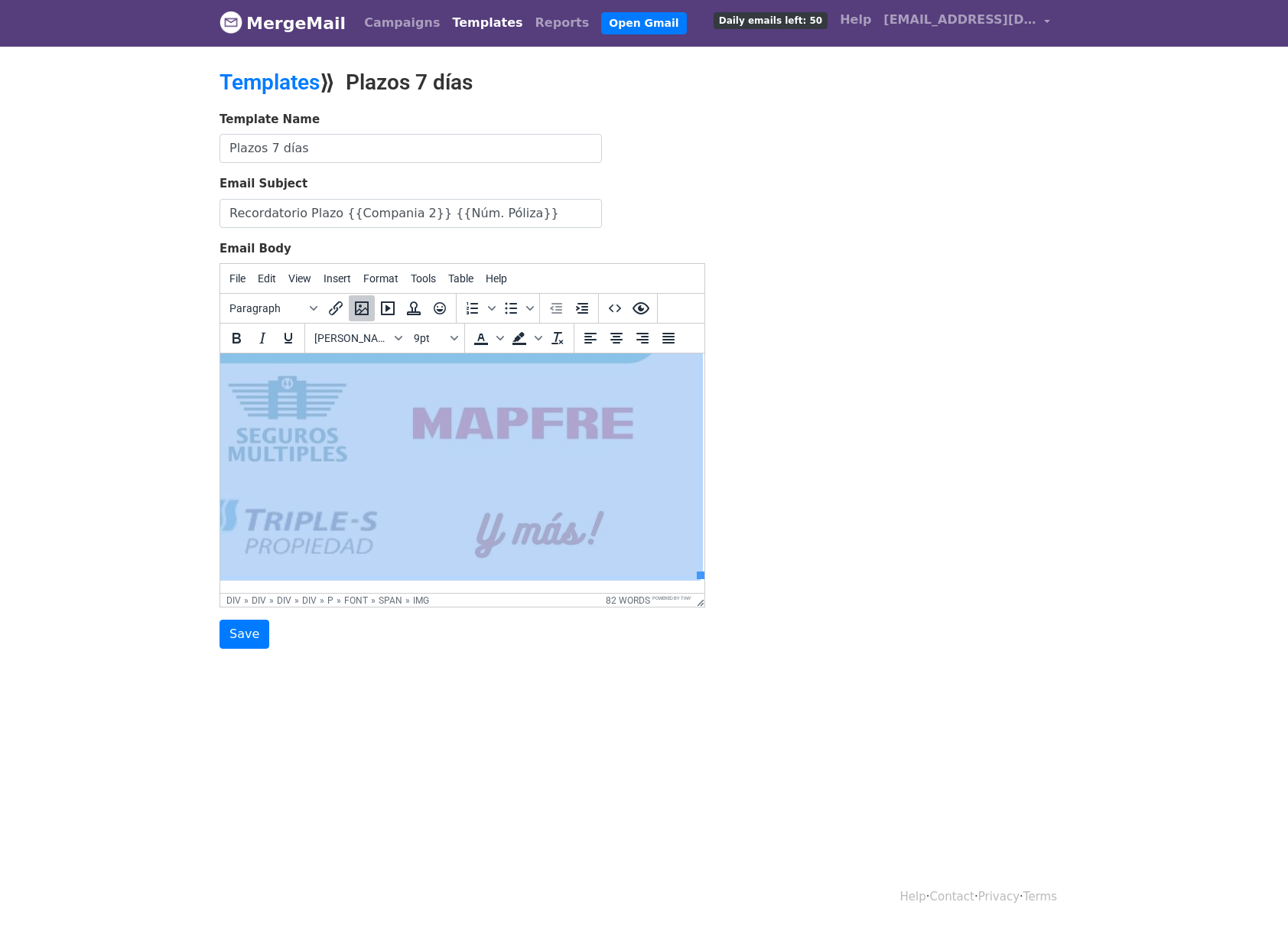
scroll to position [1235, 369]
drag, startPoint x: 690, startPoint y: 576, endPoint x: 354, endPoint y: 280, distance: 447.8
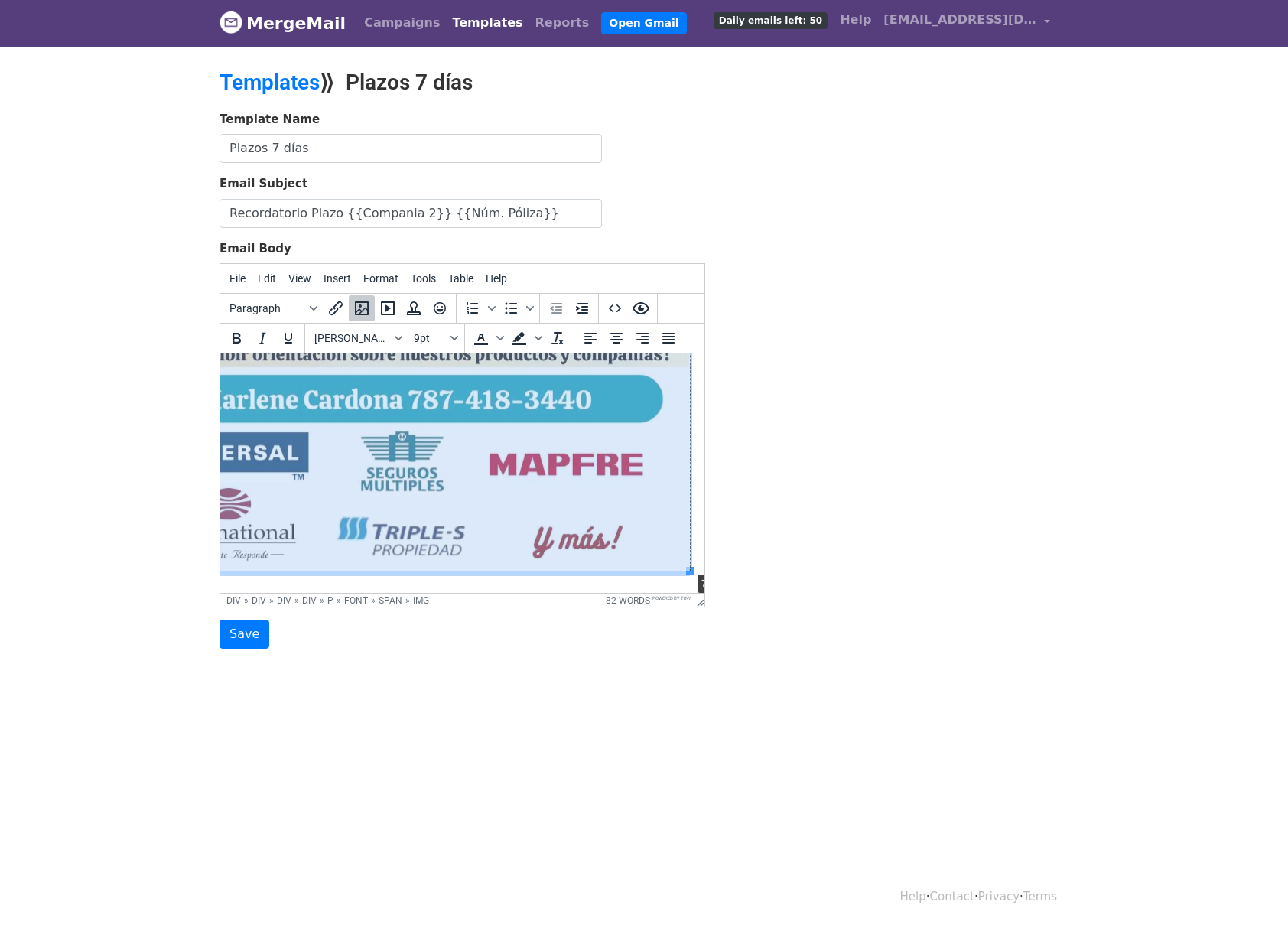
scroll to position [934, 118]
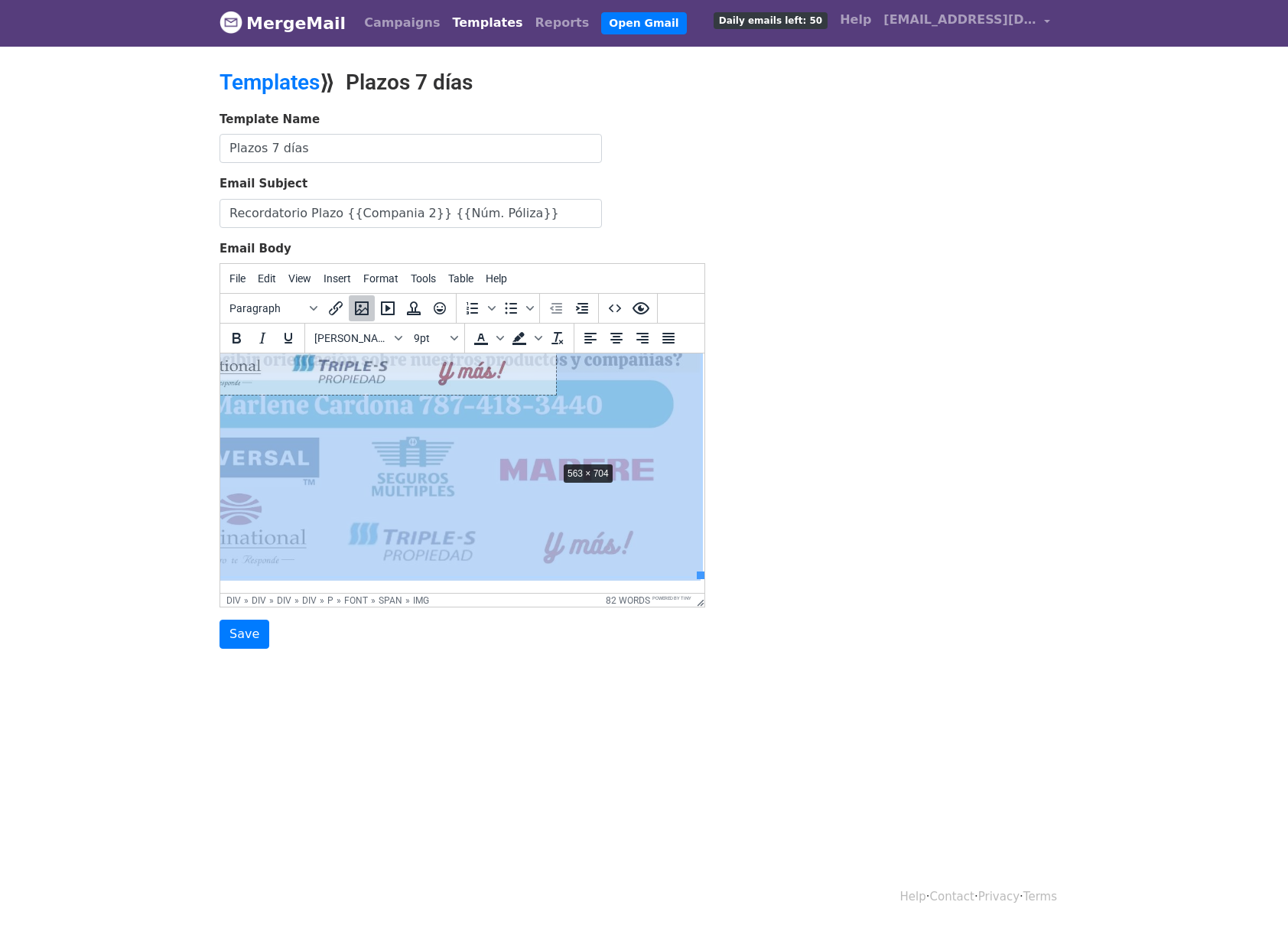
drag, startPoint x: 686, startPoint y: 562, endPoint x: 393, endPoint y: 347, distance: 363.4
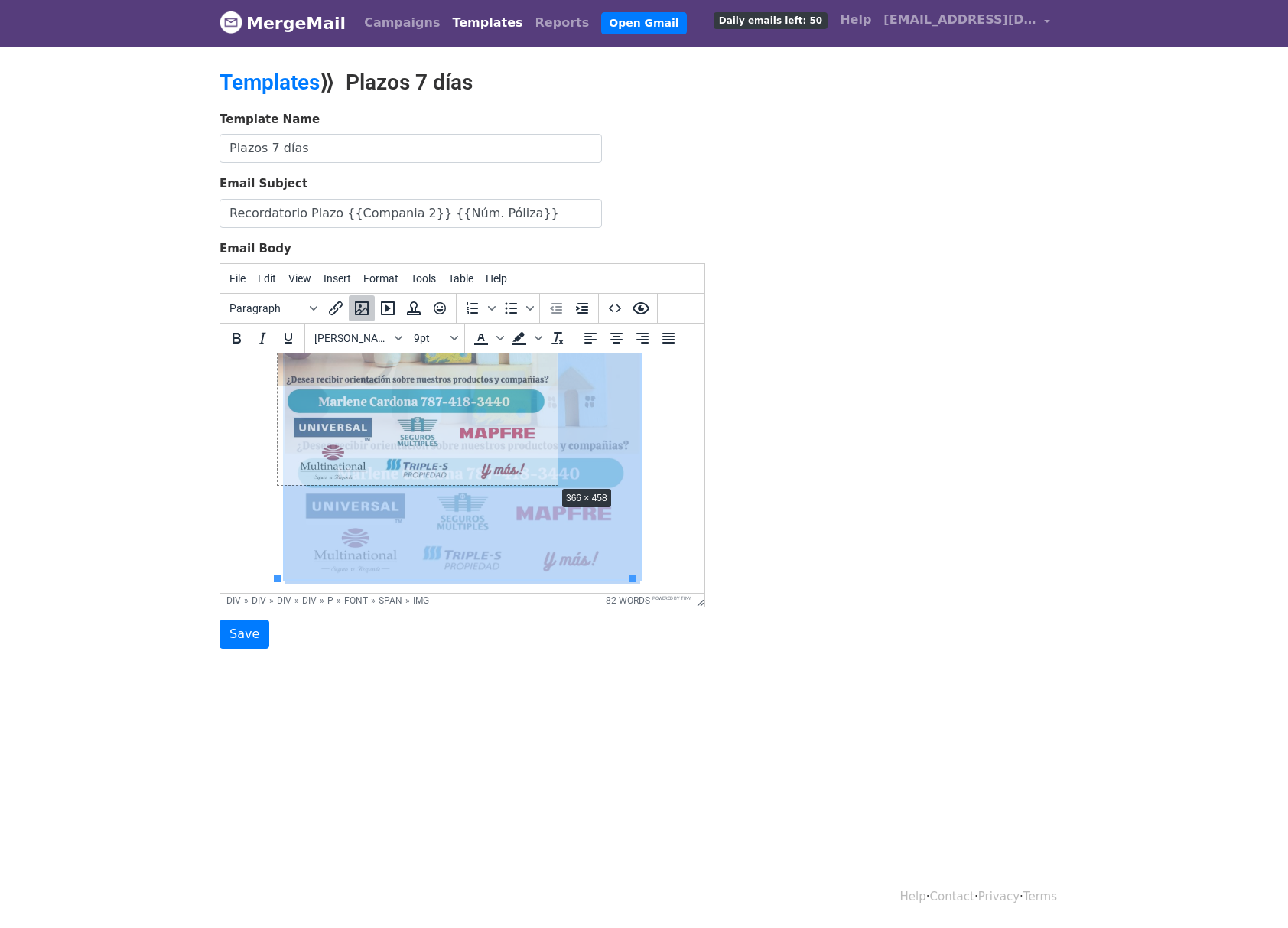
drag, startPoint x: 635, startPoint y: 578, endPoint x: 494, endPoint y: 418, distance: 213.3
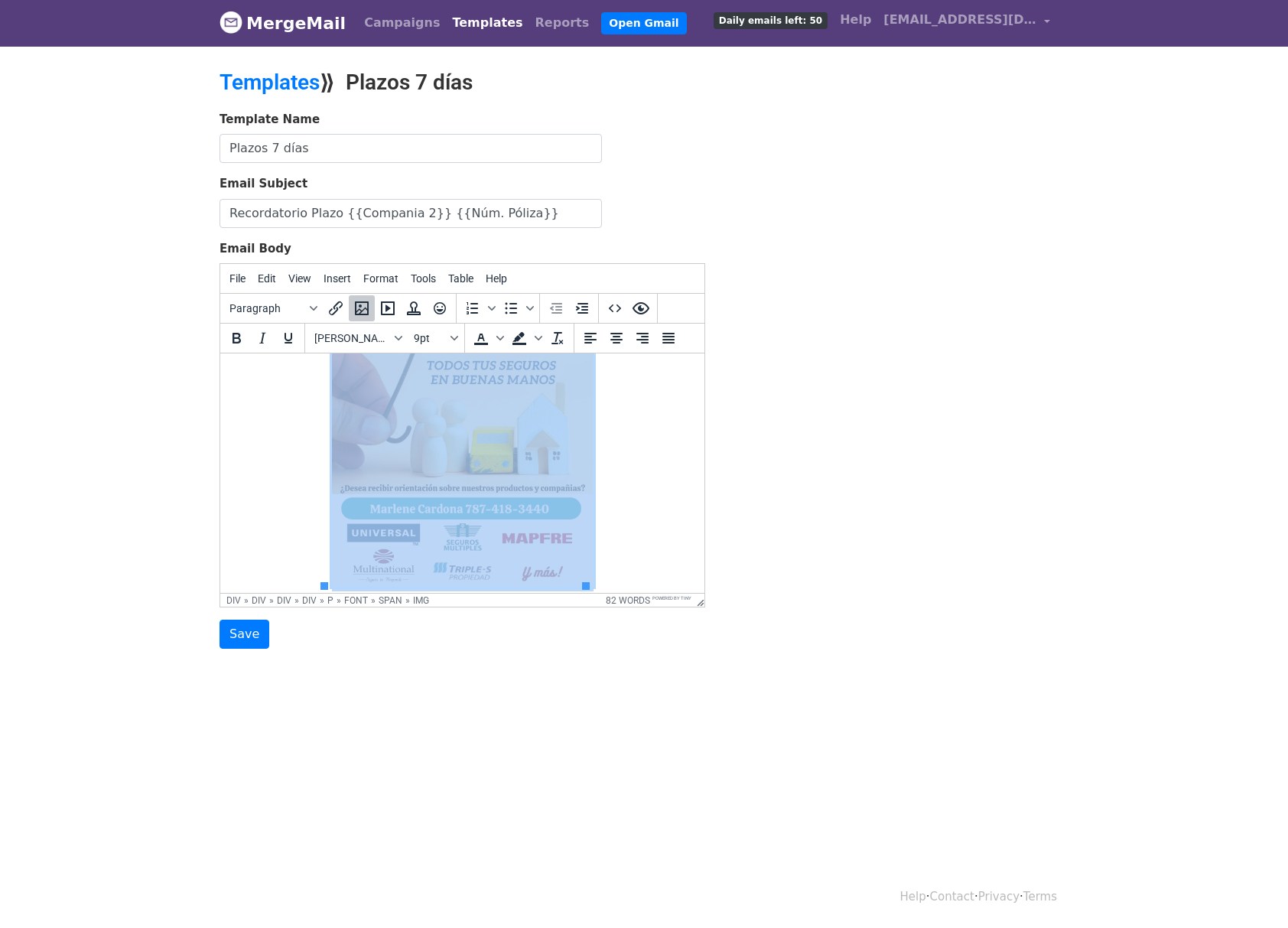
scroll to position [526, 0]
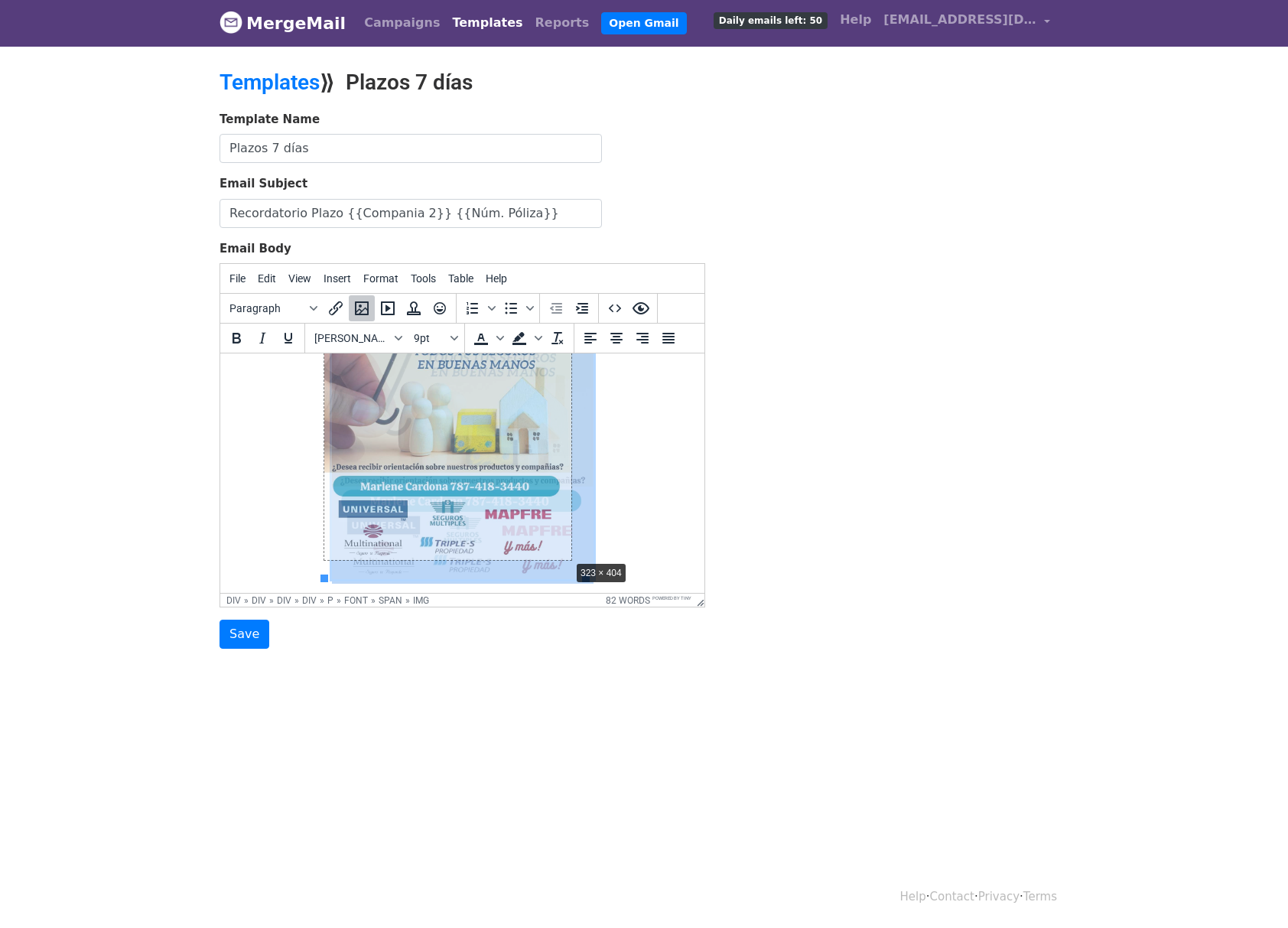
drag, startPoint x: 586, startPoint y: 577, endPoint x: 557, endPoint y: 546, distance: 42.4
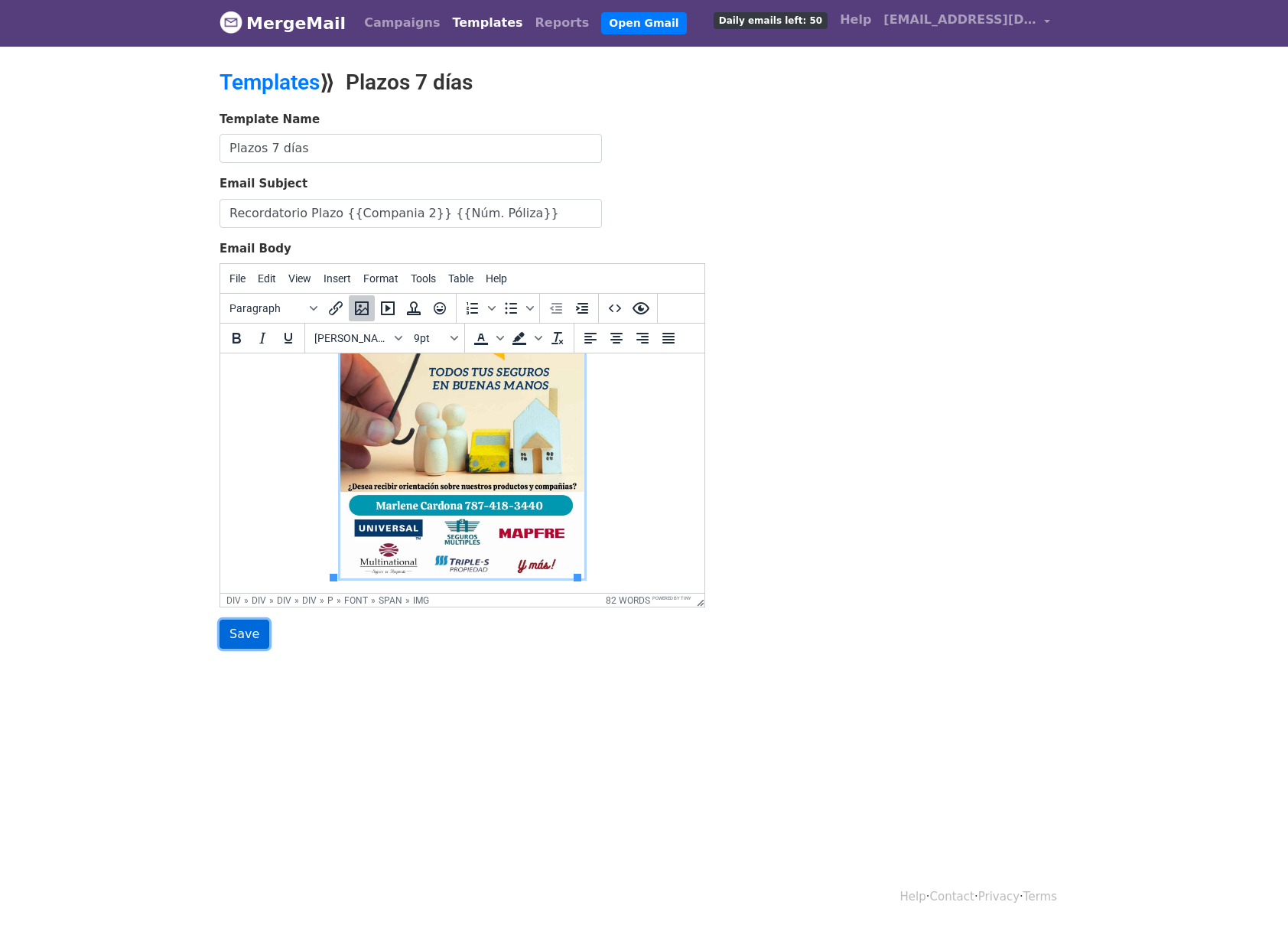
click at [250, 635] on input "Save" at bounding box center [244, 634] width 50 height 29
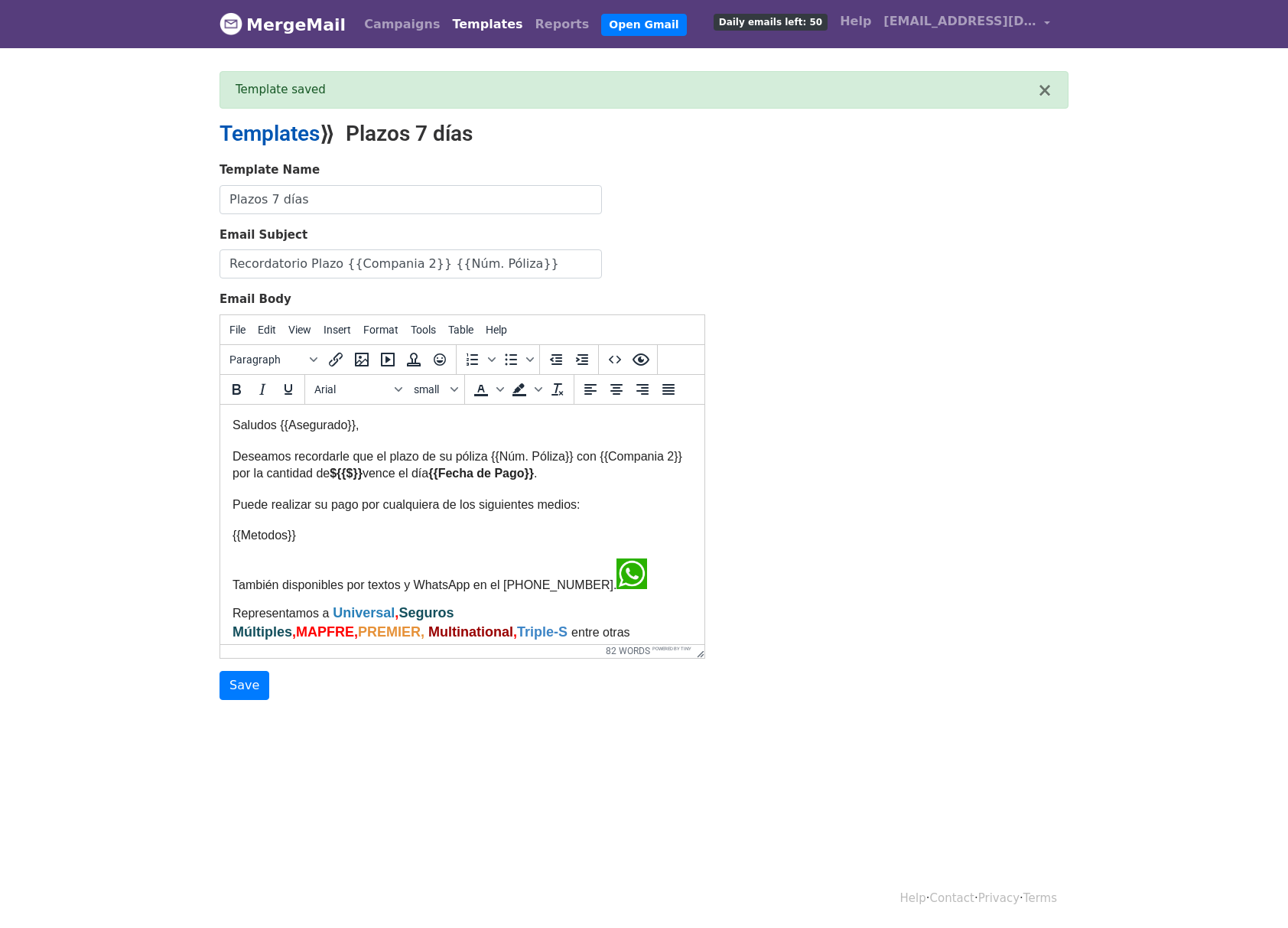
click at [274, 127] on link "Templates" at bounding box center [269, 133] width 100 height 25
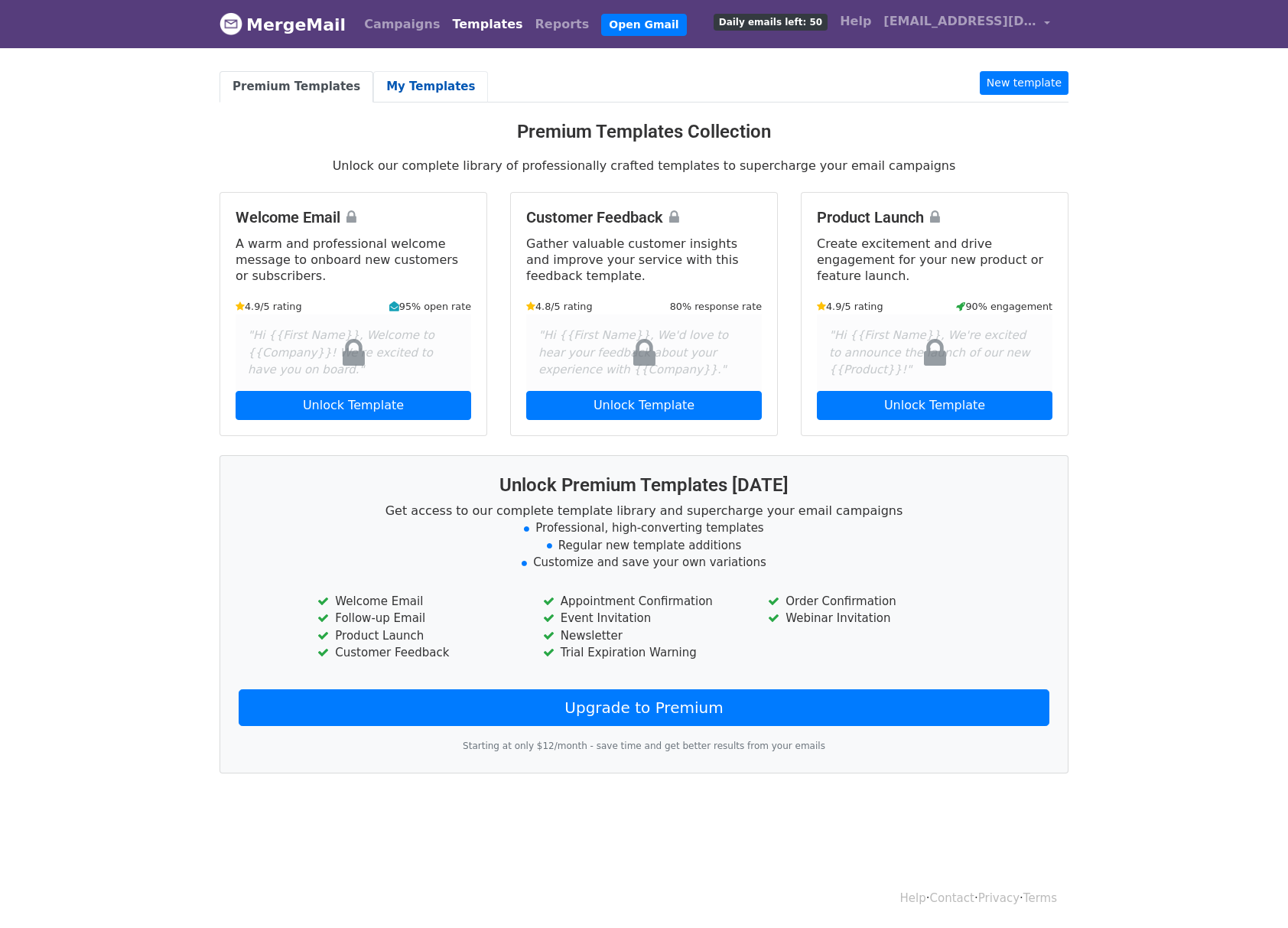
click at [411, 78] on link "My Templates" at bounding box center [430, 87] width 115 height 32
